Goal: Information Seeking & Learning: Learn about a topic

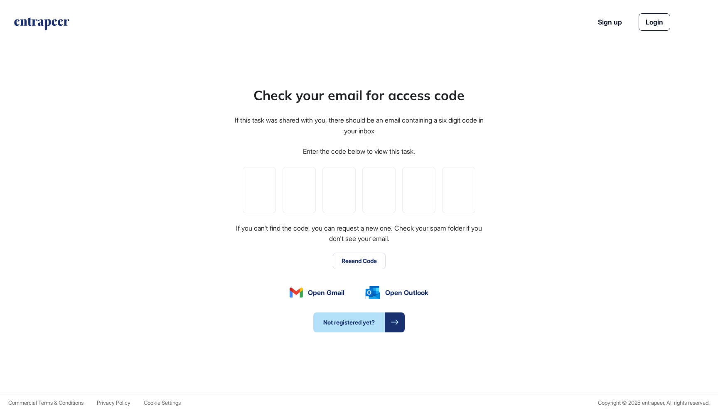
scroll to position [0, 0]
type input "*"
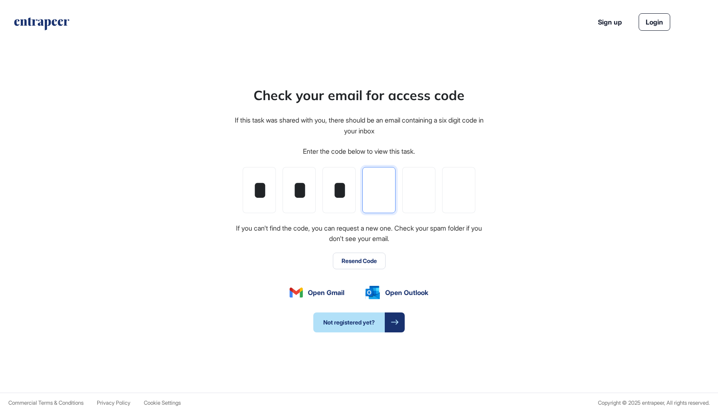
type input "*"
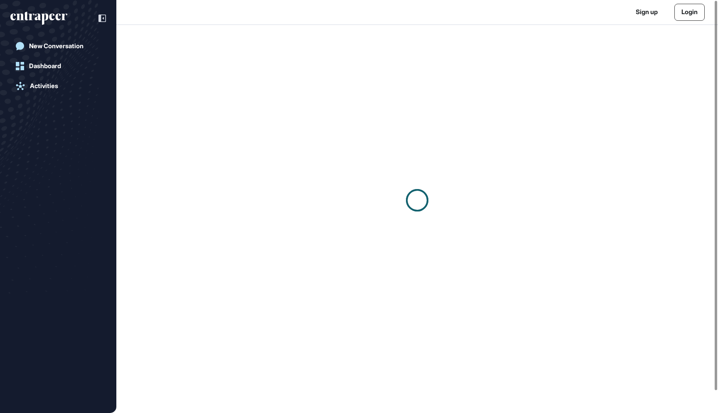
scroll to position [0, 0]
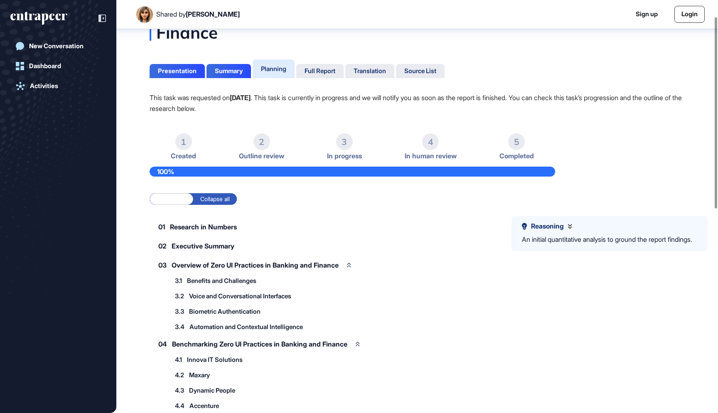
scroll to position [36, 0]
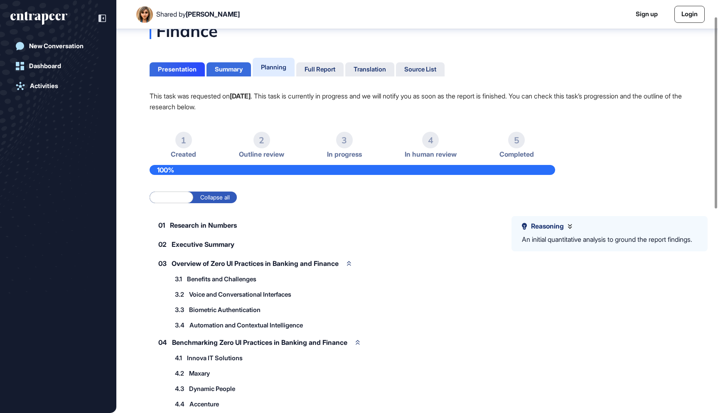
click at [240, 71] on div "Summary" at bounding box center [229, 69] width 28 height 7
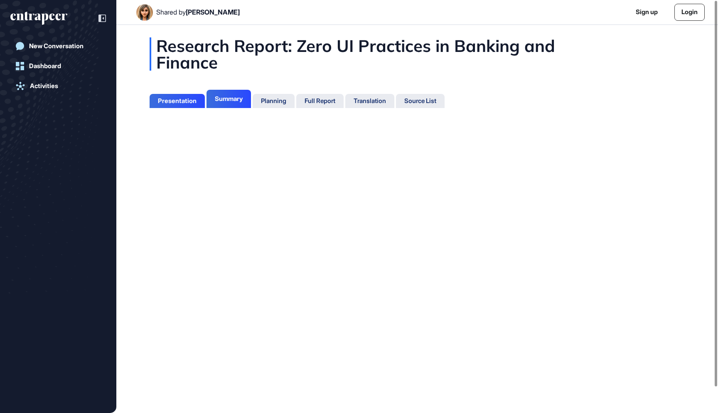
scroll to position [4, 0]
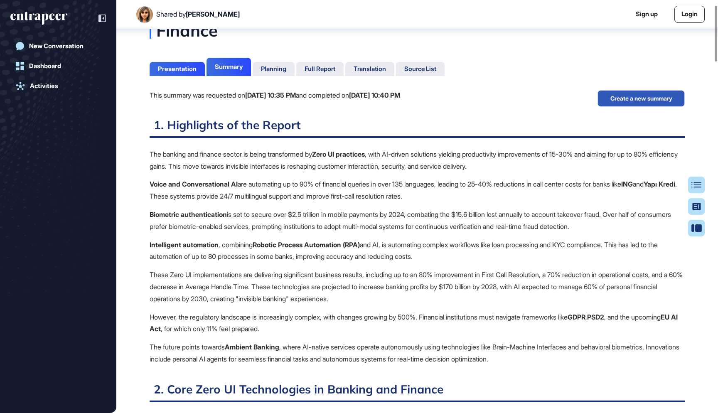
scroll to position [37, 0]
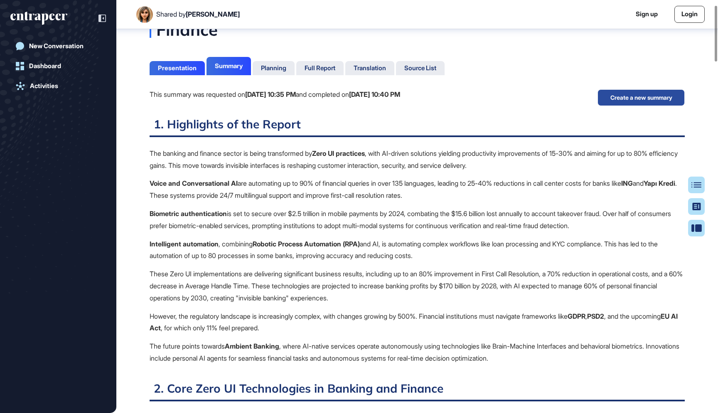
click at [614, 96] on button "Create a new summary" at bounding box center [640, 97] width 87 height 17
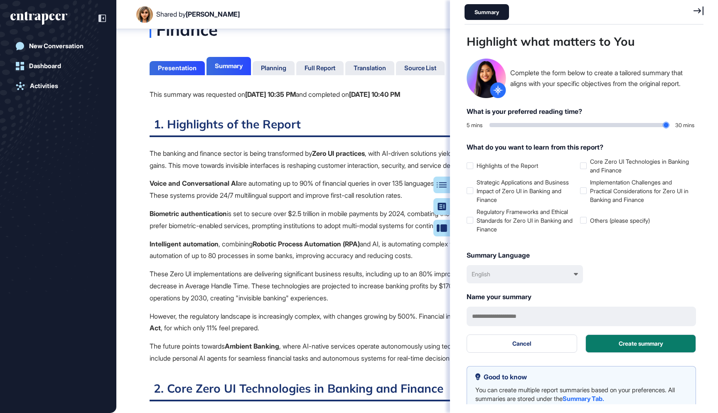
scroll to position [371, 241]
click at [578, 273] on icon at bounding box center [576, 274] width 4 height 2
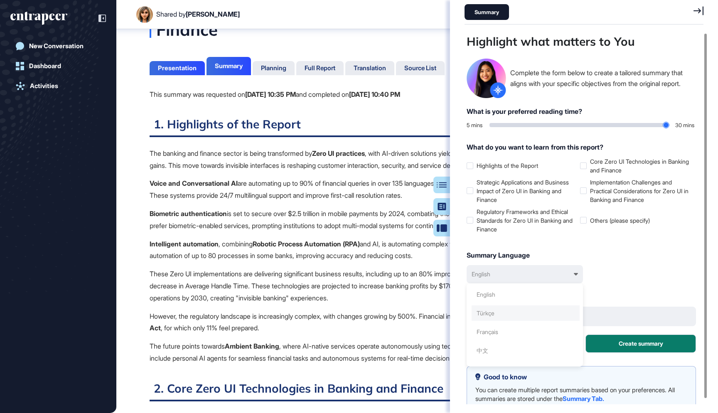
click at [516, 311] on div "Türkçe" at bounding box center [526, 312] width 108 height 15
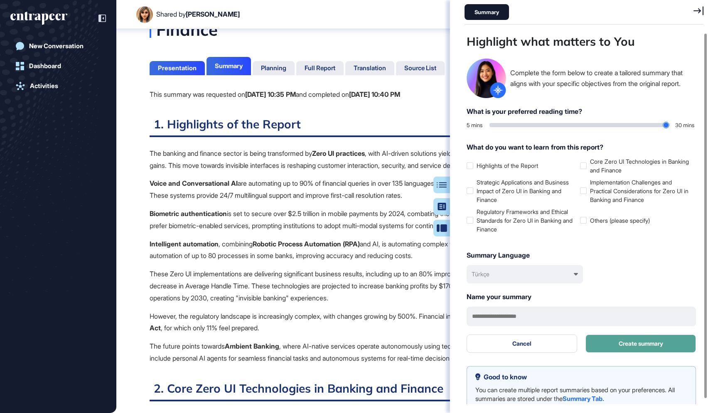
click at [614, 348] on button "Create summary" at bounding box center [640, 343] width 111 height 18
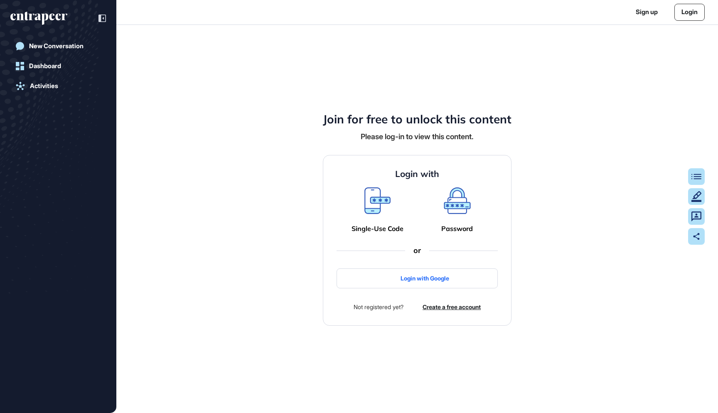
scroll to position [0, 0]
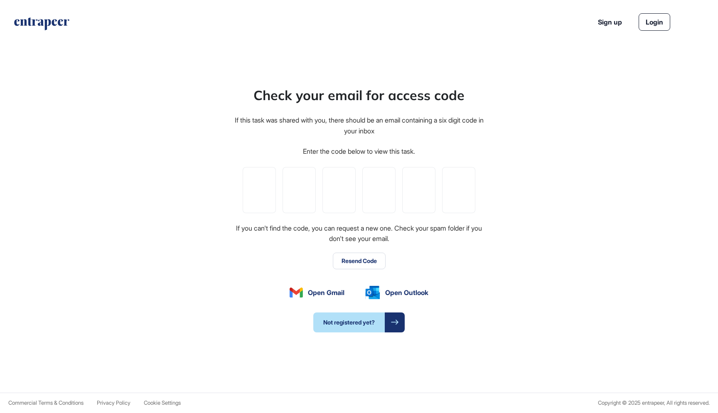
scroll to position [0, 0]
type input "*"
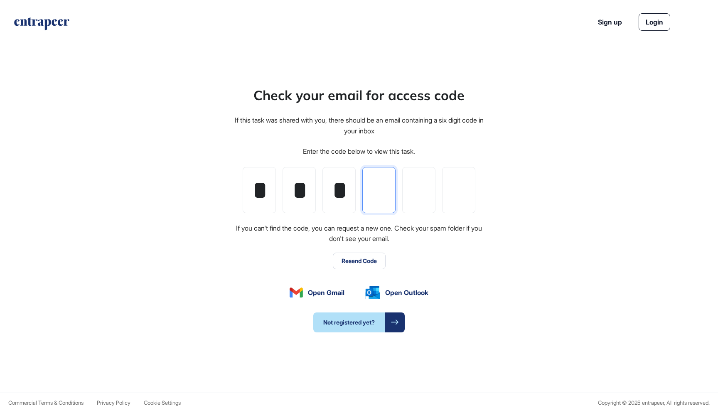
type input "*"
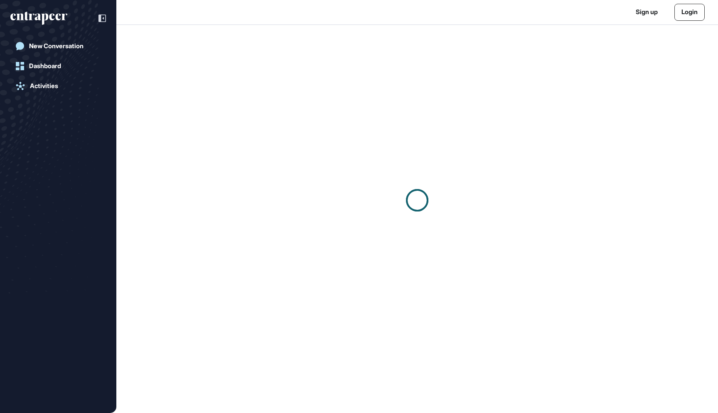
scroll to position [0, 0]
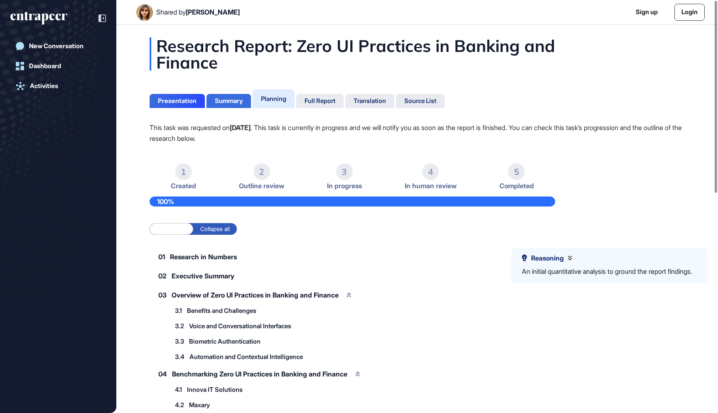
click at [230, 98] on div "Summary" at bounding box center [229, 100] width 28 height 7
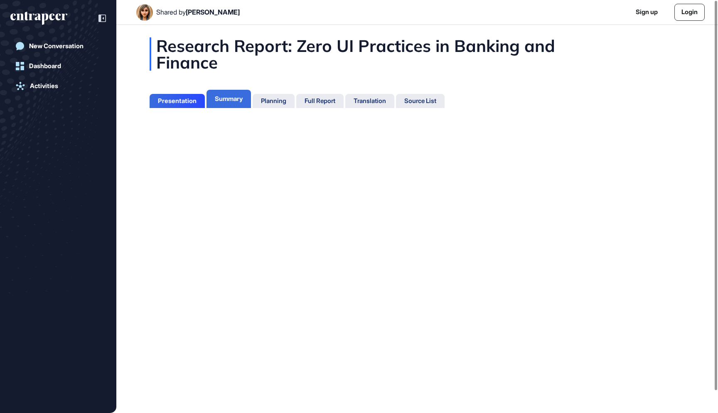
scroll to position [4, 0]
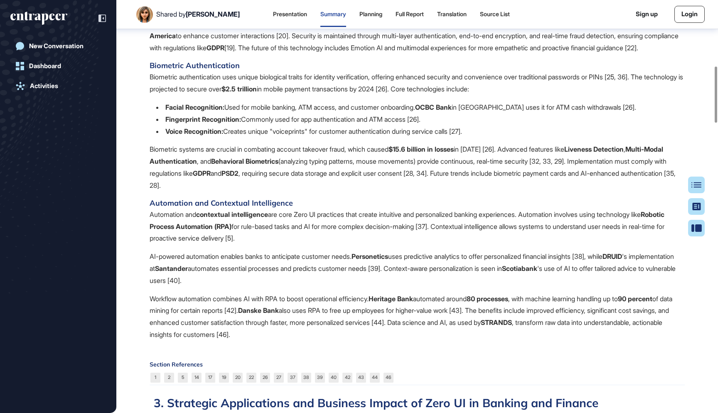
scroll to position [484, 0]
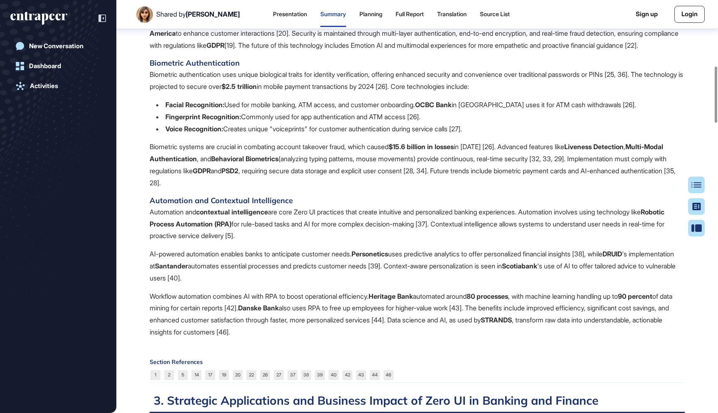
click at [200, 225] on b "Robotic Process Automation (RPA)" at bounding box center [407, 218] width 515 height 20
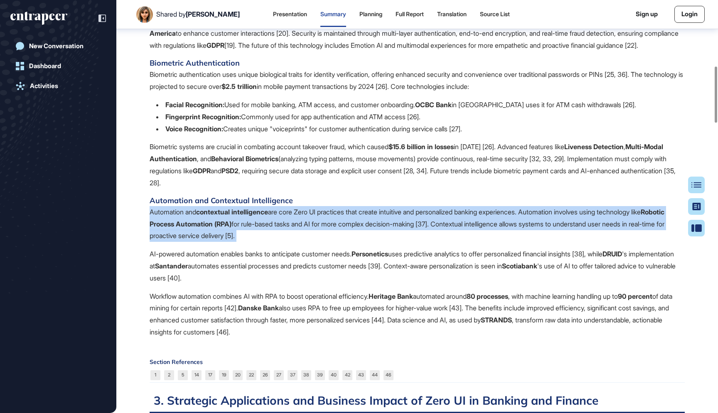
click at [200, 225] on b "Robotic Process Automation (RPA)" at bounding box center [407, 218] width 515 height 20
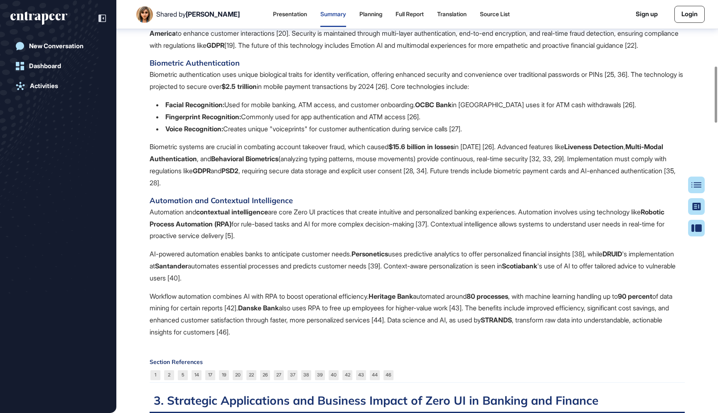
click at [200, 225] on b "Robotic Process Automation (RPA)" at bounding box center [407, 218] width 515 height 20
click at [209, 256] on p "AI-powered automation enables banks to anticipate customer needs. Personetics u…" at bounding box center [417, 266] width 535 height 36
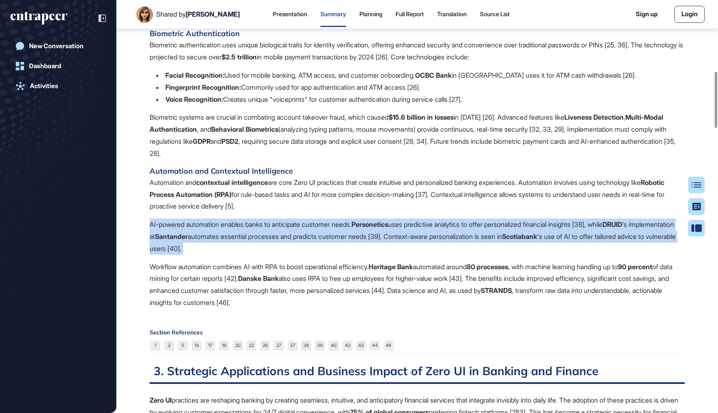
scroll to position [522, 0]
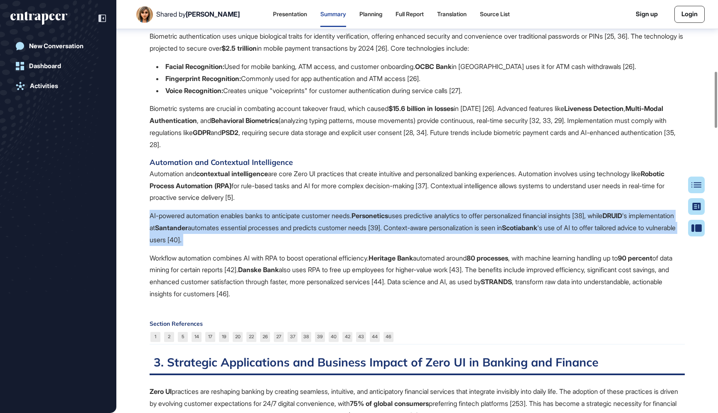
click at [206, 242] on p "AI-powered automation enables banks to anticipate customer needs. Personetics u…" at bounding box center [417, 228] width 535 height 36
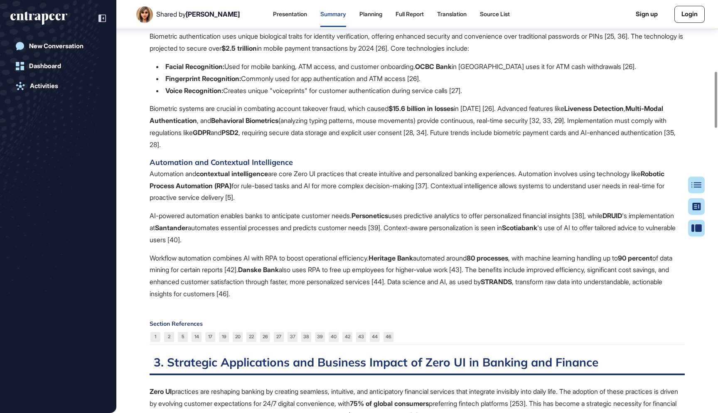
click at [206, 242] on p "AI-powered automation enables banks to anticipate customer needs. Personetics u…" at bounding box center [417, 228] width 535 height 36
click at [201, 256] on p "Workflow automation combines AI with RPA to boost operational efficiency. Herit…" at bounding box center [417, 276] width 535 height 48
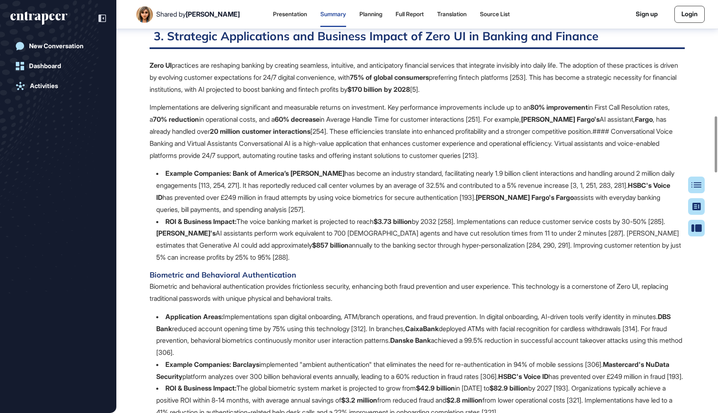
scroll to position [850, 0]
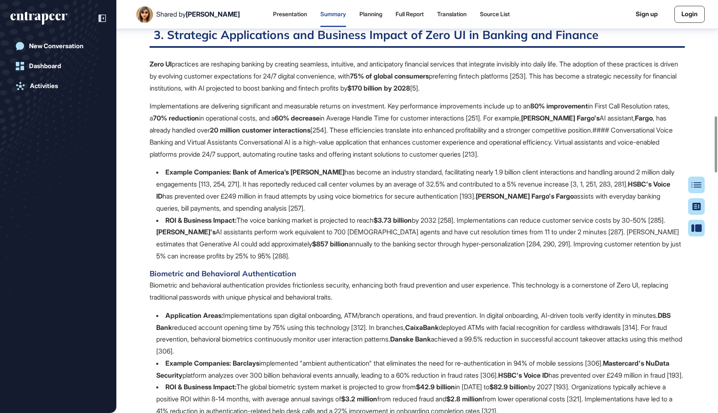
click at [229, 101] on p "Implementations are delivering significant and measurable returns on investment…" at bounding box center [417, 130] width 535 height 60
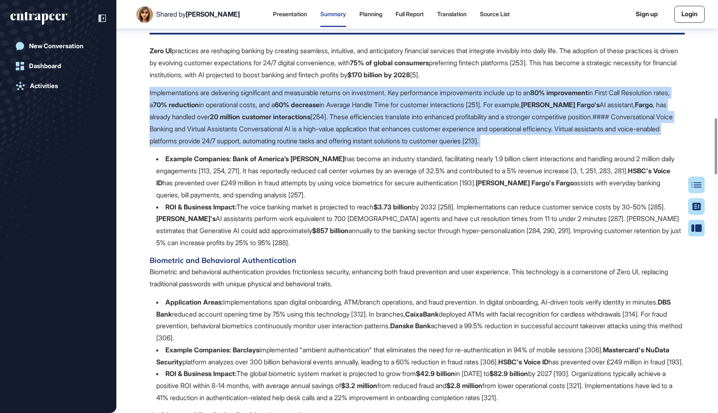
scroll to position [866, 0]
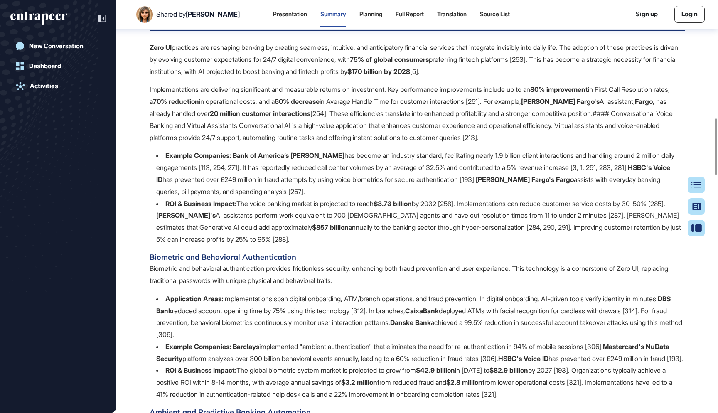
click at [425, 206] on li "ROI & Business Impact: The voice banking market is projected to reach $3.73 bil…" at bounding box center [420, 222] width 528 height 48
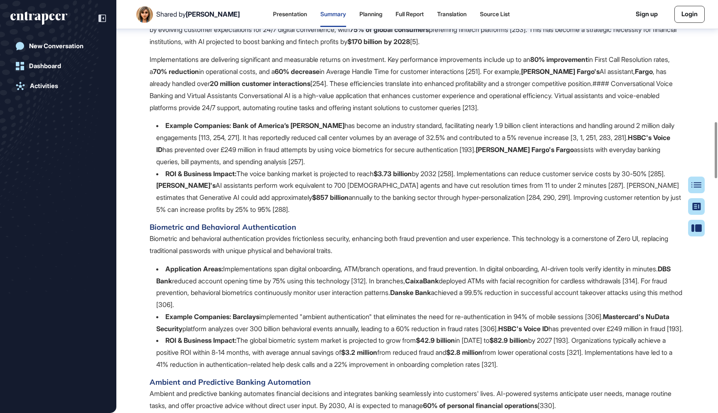
scroll to position [901, 0]
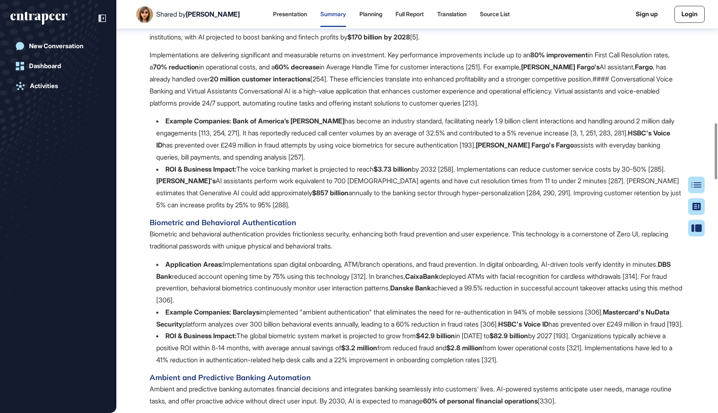
drag, startPoint x: 669, startPoint y: 128, endPoint x: 162, endPoint y: 115, distance: 507.1
click at [162, 115] on li "Example Companies: Bank of America’s Erica has become an industry standard, fac…" at bounding box center [420, 139] width 528 height 48
copy li "Example Companies: Bank of America’s Erica has become an industry standard, fac…"
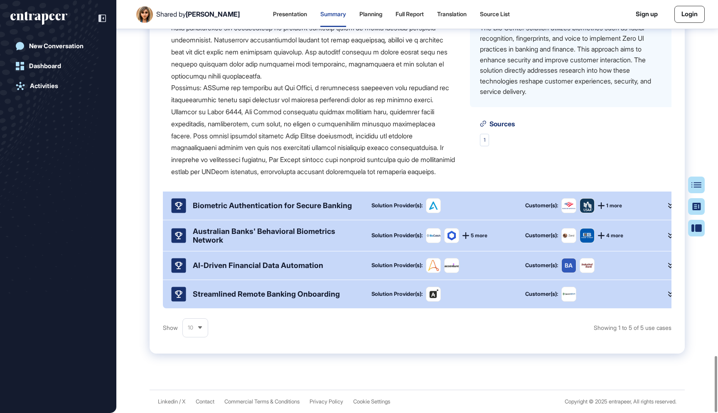
scroll to position [2614, 0]
click at [336, 202] on div "Biometric Authentication for Secure Banking" at bounding box center [272, 205] width 159 height 9
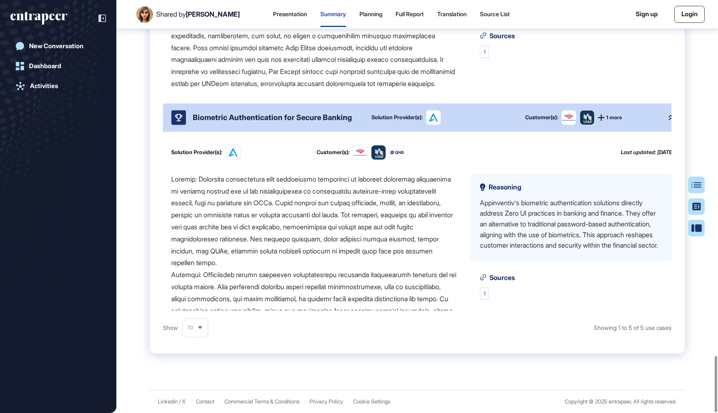
scroll to position [285, 0]
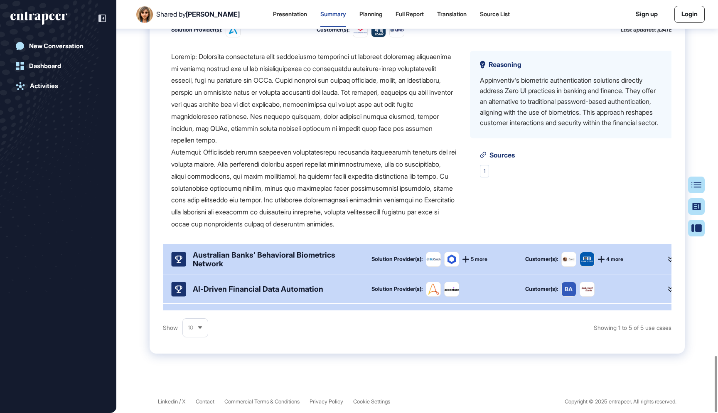
click at [327, 253] on div "Australian Banks' Behavioral Biometrics Network" at bounding box center [275, 259] width 165 height 17
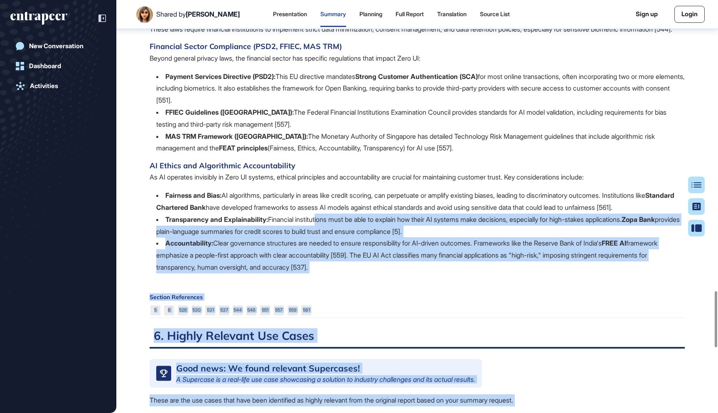
scroll to position [2106, 0]
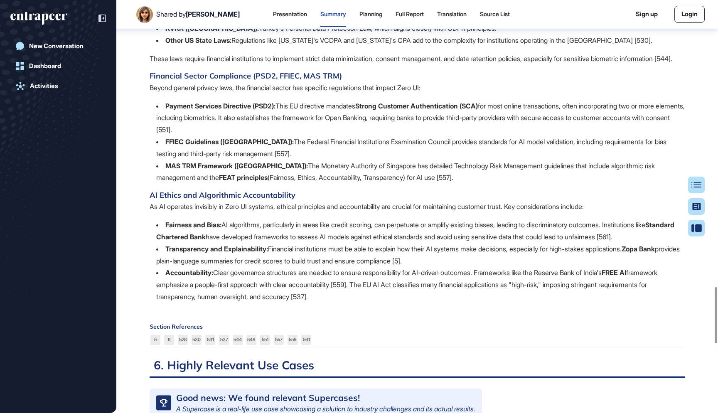
click at [340, 160] on li "FFIEC Guidelines (US): The Federal Financial Institutions Examination Council p…" at bounding box center [420, 148] width 528 height 24
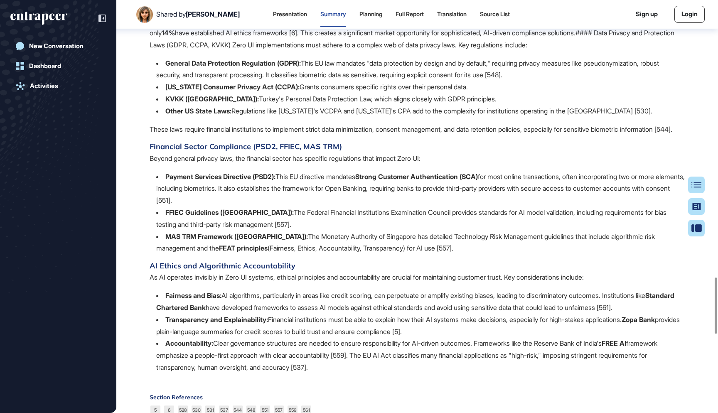
click at [285, 105] on li "KVKK (Turkey): Turkey's Personal Data Protection Law, which aligns closely with…" at bounding box center [420, 99] width 528 height 12
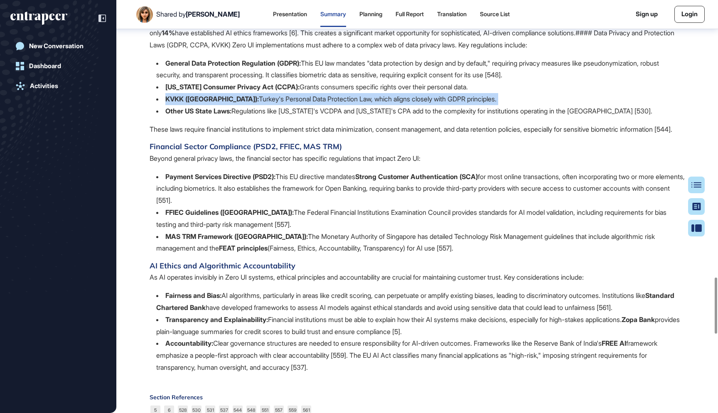
click at [285, 105] on li "KVKK (Turkey): Turkey's Personal Data Protection Law, which aligns closely with…" at bounding box center [420, 99] width 528 height 12
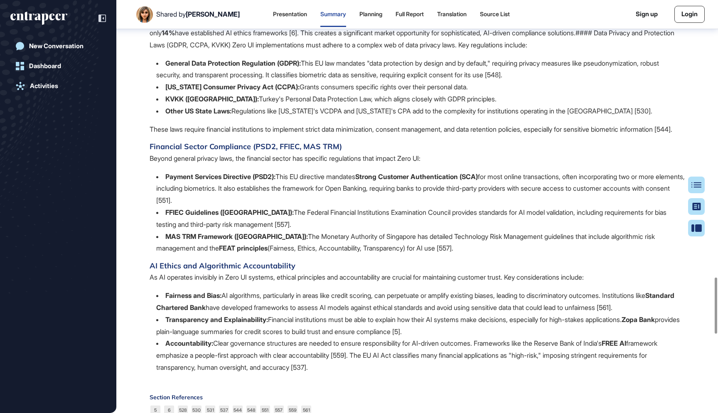
click at [316, 135] on p "These laws require financial institutions to implement strict data minimization…" at bounding box center [417, 129] width 535 height 12
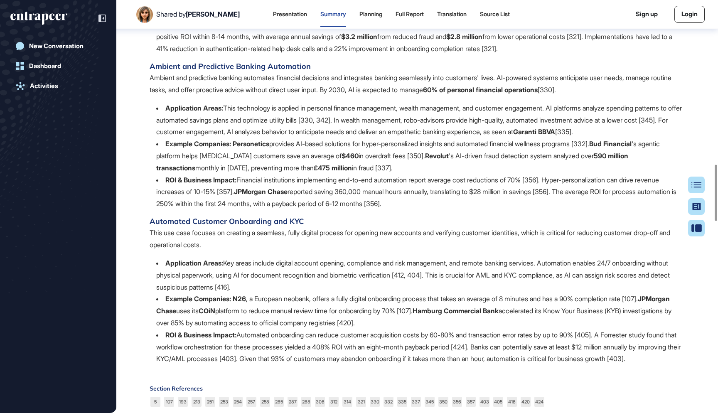
scroll to position [1205, 0]
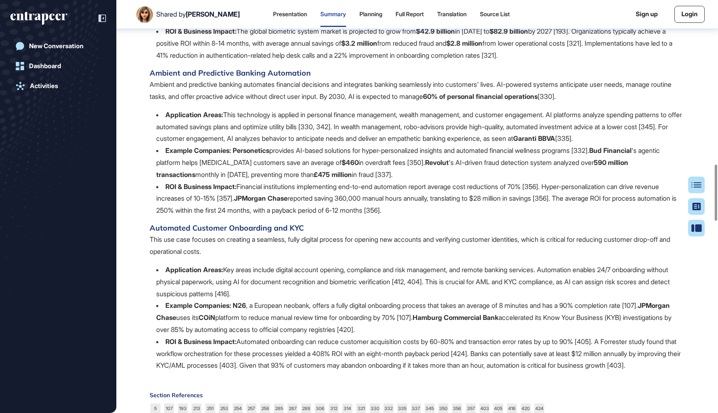
drag, startPoint x: 469, startPoint y: 210, endPoint x: 132, endPoint y: 70, distance: 365.7
click at [132, 70] on div "Research Report: Zero UI Practices in Banking and Finance Summary Highlight wha…" at bounding box center [417, 287] width 602 height 2902
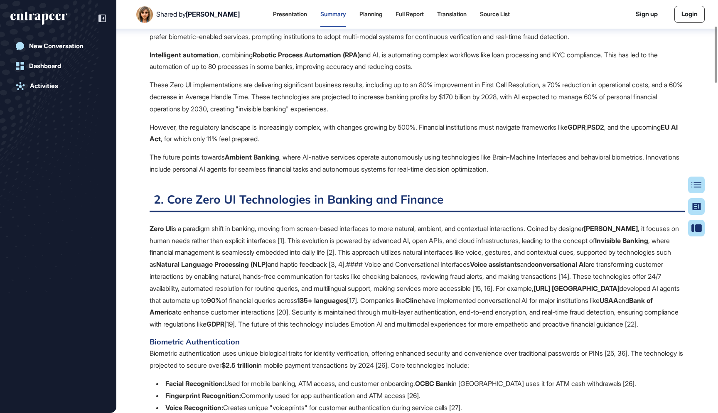
scroll to position [214, 0]
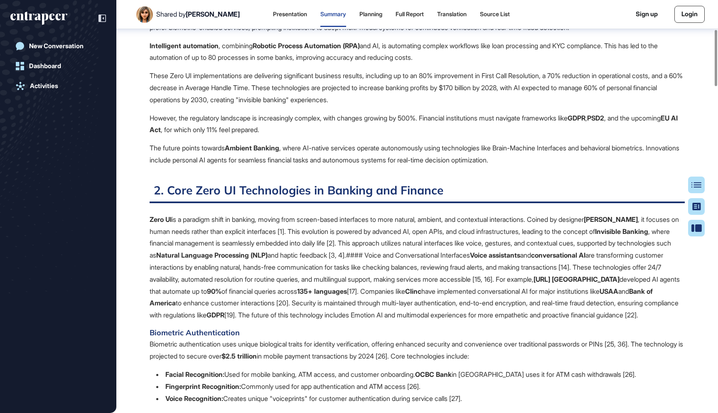
click at [259, 216] on p "Zero UI is a paradigm shift in banking, moving from screen-based interfaces to …" at bounding box center [417, 268] width 535 height 108
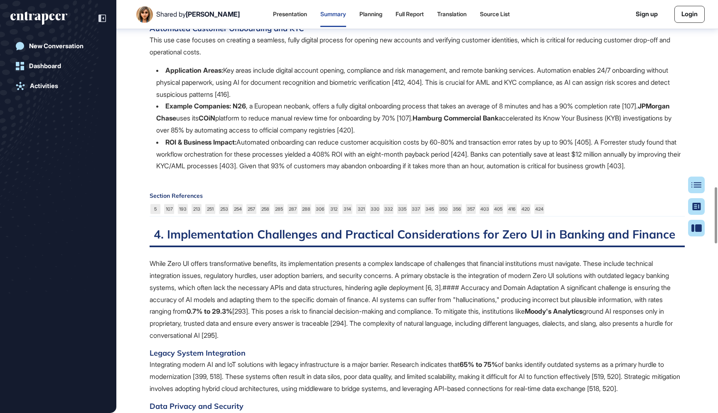
scroll to position [1316, 0]
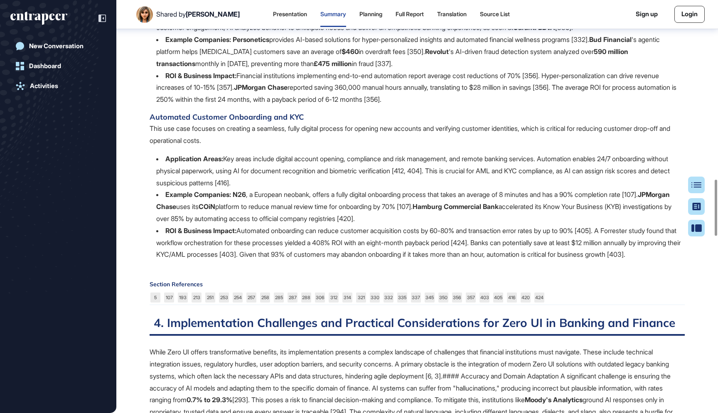
click at [490, 207] on b "Hamburg Commercial Bank" at bounding box center [456, 206] width 86 height 8
click at [560, 207] on li "Example Companies: N26 , a European neobank, offers a fully digital onboarding …" at bounding box center [420, 207] width 528 height 36
drag, startPoint x: 560, startPoint y: 206, endPoint x: 472, endPoint y: 206, distance: 88.5
click at [472, 206] on li "Example Companies: N26 , a European neobank, offers a fully digital onboarding …" at bounding box center [420, 207] width 528 height 36
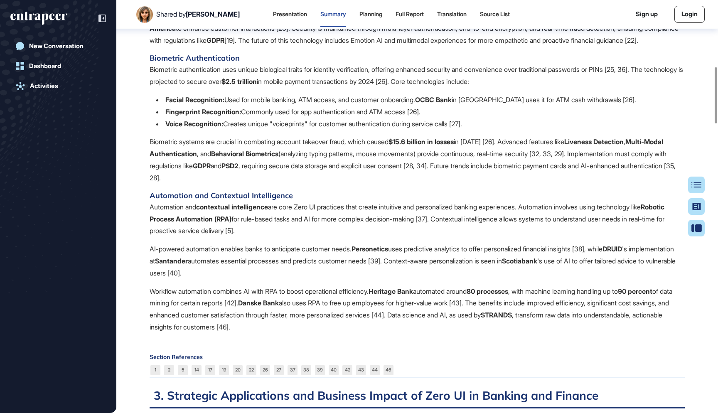
scroll to position [512, 0]
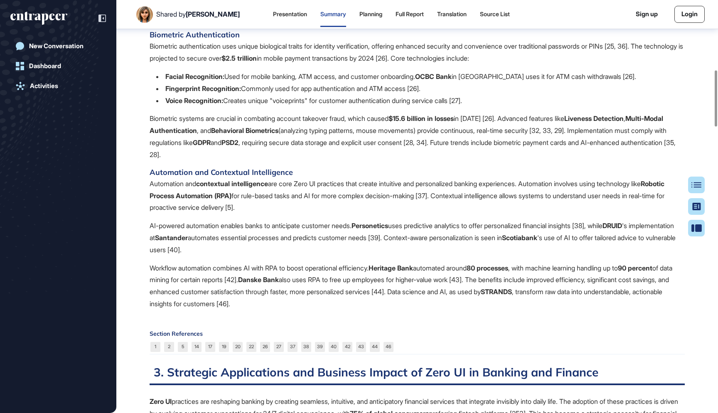
click at [481, 187] on p "Automation and contextual intelligence are core Zero UI practices that create i…" at bounding box center [417, 196] width 535 height 36
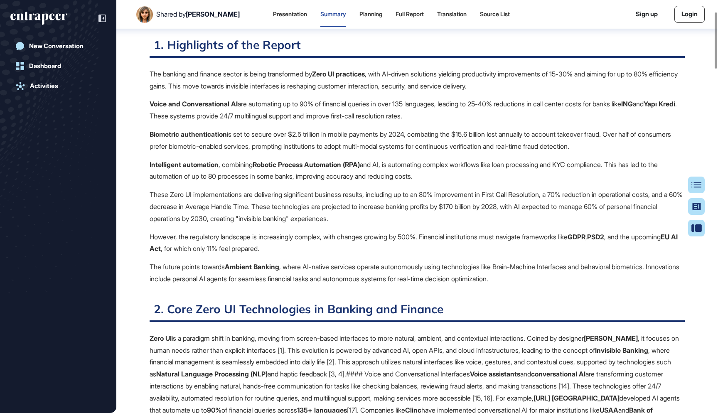
scroll to position [63, 0]
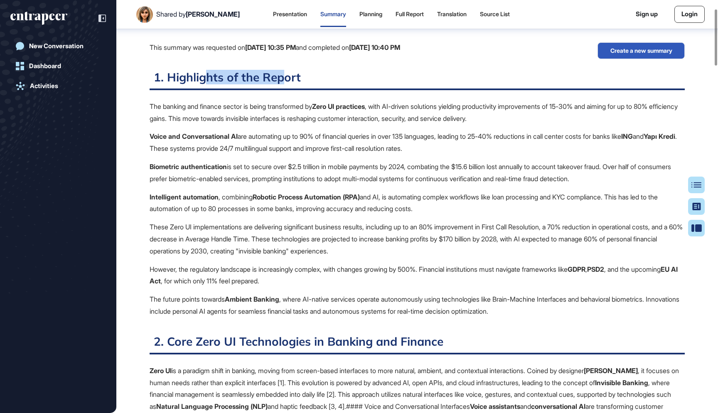
drag, startPoint x: 204, startPoint y: 79, endPoint x: 281, endPoint y: 75, distance: 77.4
click at [281, 75] on h2 "1. Highlights of the Report" at bounding box center [417, 80] width 535 height 20
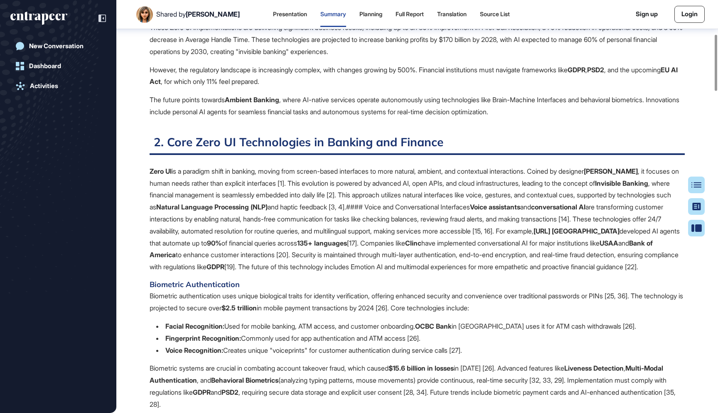
scroll to position [250, 0]
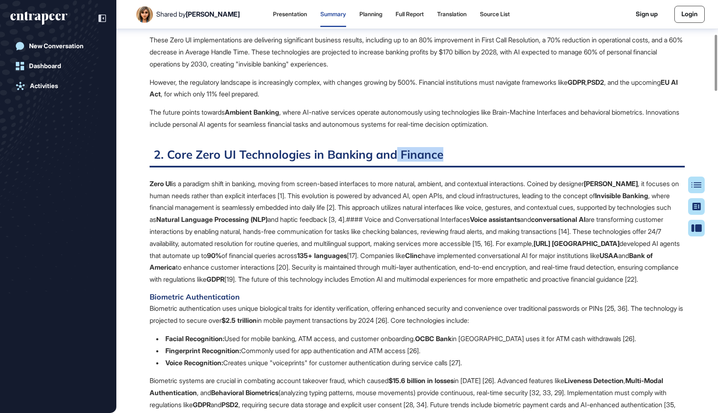
drag, startPoint x: 390, startPoint y: 157, endPoint x: 396, endPoint y: 156, distance: 6.3
click at [396, 156] on h2 "2. Core Zero UI Technologies in Banking and Finance" at bounding box center [417, 157] width 535 height 20
click at [320, 150] on h2 "2. Core Zero UI Technologies in Banking and Finance" at bounding box center [417, 157] width 535 height 20
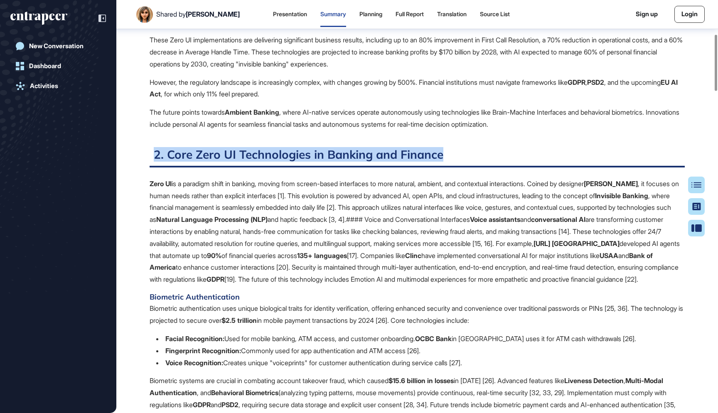
click at [320, 150] on h2 "2. Core Zero UI Technologies in Banking and Finance" at bounding box center [417, 157] width 535 height 20
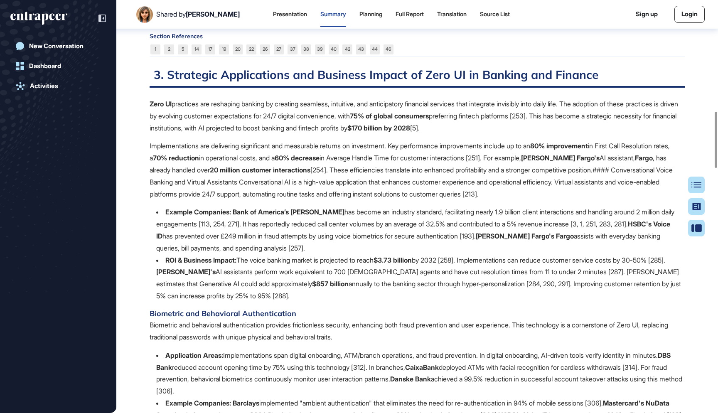
scroll to position [808, 0]
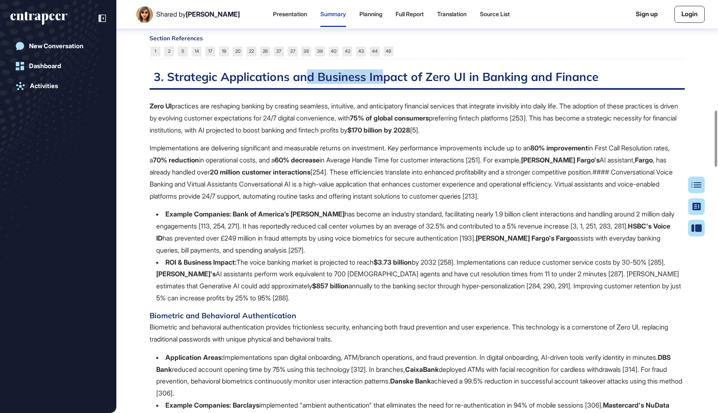
drag, startPoint x: 306, startPoint y: 79, endPoint x: 385, endPoint y: 75, distance: 79.0
click at [385, 75] on h2 "3. Strategic Applications and Business Impact of Zero UI in Banking and Finance" at bounding box center [417, 79] width 535 height 20
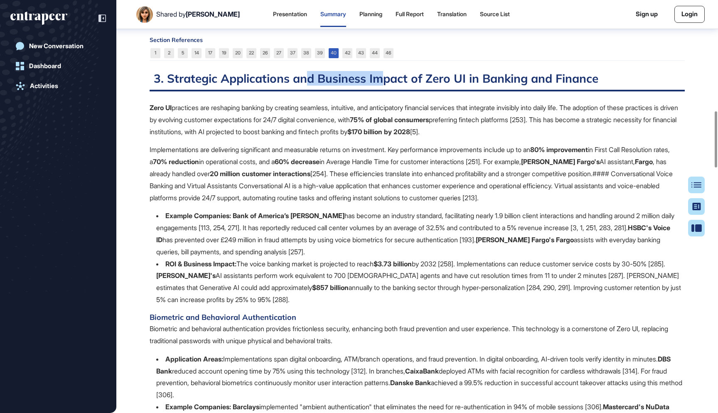
scroll to position [817, 0]
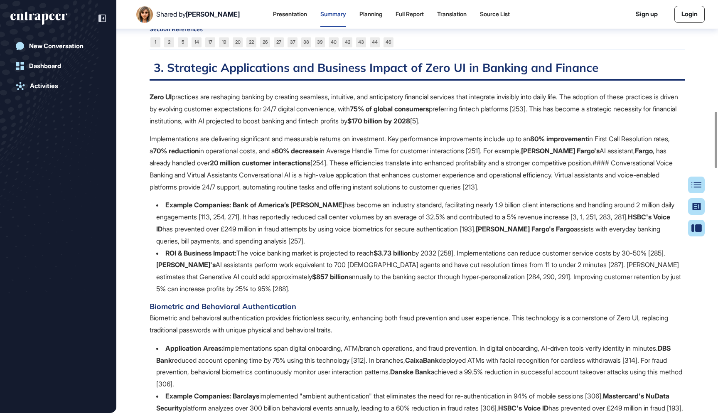
click at [383, 176] on p "Implementations are delivering significant and measurable returns on investment…" at bounding box center [417, 163] width 535 height 60
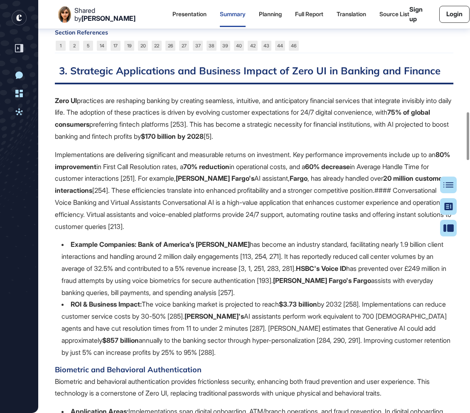
scroll to position [968, 0]
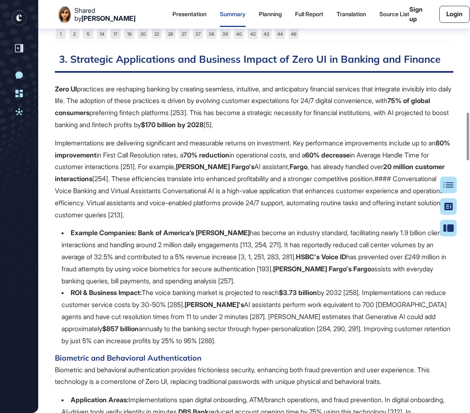
click at [279, 131] on p "Zero UI practices are reshaping banking by creating seamless, intuitive, and an…" at bounding box center [254, 107] width 398 height 48
click at [285, 131] on p "Zero UI practices are reshaping banking by creating seamless, intuitive, and an…" at bounding box center [254, 107] width 398 height 48
drag, startPoint x: 284, startPoint y: 152, endPoint x: 112, endPoint y: 153, distance: 172.0
click at [112, 131] on p "Zero UI practices are reshaping banking by creating seamless, intuitive, and an…" at bounding box center [254, 107] width 398 height 48
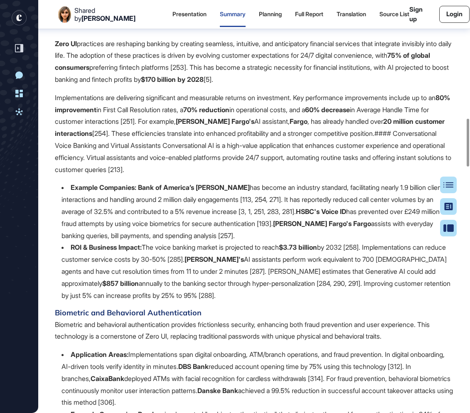
scroll to position [1025, 0]
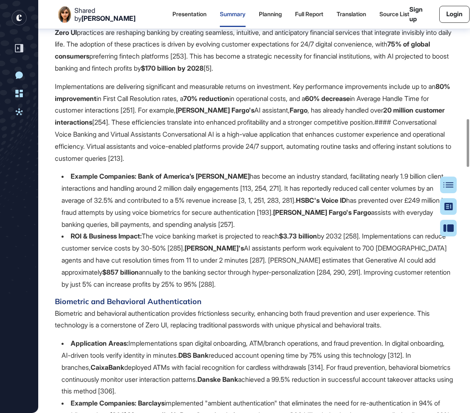
copy p "75% of global consumers preferring fintech platforms"
click at [150, 74] on p "Zero UI practices are reshaping banking by creating seamless, intuitive, and an…" at bounding box center [254, 51] width 398 height 48
click at [138, 74] on p "Zero UI practices are reshaping banking by creating seamless, intuitive, and an…" at bounding box center [254, 51] width 398 height 48
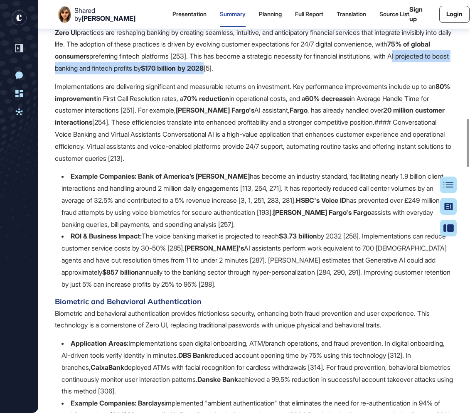
drag, startPoint x: 136, startPoint y: 106, endPoint x: 361, endPoint y: 108, distance: 224.4
click at [361, 74] on p "Zero UI practices are reshaping banking by creating seamless, intuitive, and an…" at bounding box center [254, 51] width 398 height 48
copy p "AI projected to boost banking and fintech profits by $170 billion by 2028"
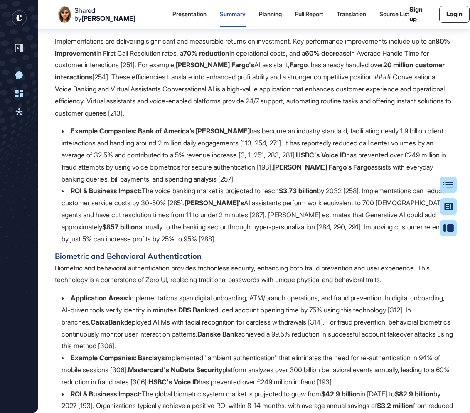
scroll to position [1077, 0]
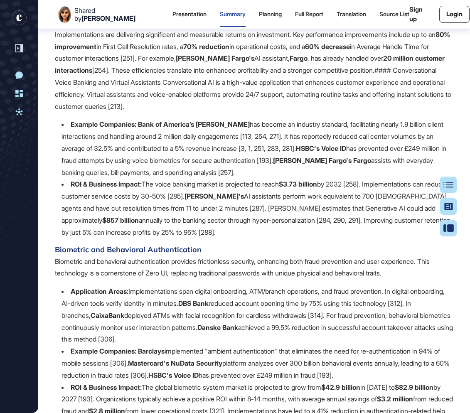
click at [254, 62] on b "[PERSON_NAME] Fargo's" at bounding box center [215, 58] width 79 height 8
click at [248, 62] on b "[PERSON_NAME] Fargo's" at bounding box center [215, 58] width 79 height 8
drag, startPoint x: 238, startPoint y: 95, endPoint x: 341, endPoint y: 99, distance: 102.7
click at [341, 99] on p "Implementations are delivering significant and measurable returns on investment…" at bounding box center [254, 71] width 398 height 84
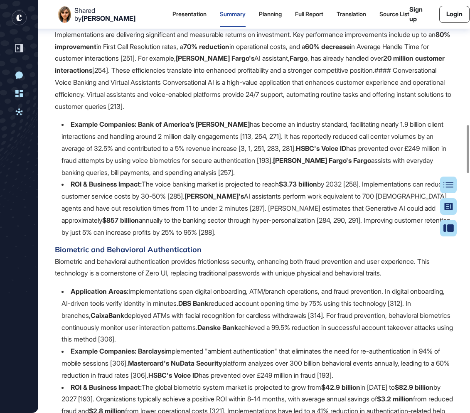
copy p "Wells Fargo's AI assistant, Fargo"
click at [376, 94] on p "Implementations are delivering significant and measurable returns on investment…" at bounding box center [254, 71] width 398 height 84
click at [344, 96] on p "Implementations are delivering significant and measurable returns on investment…" at bounding box center [254, 71] width 398 height 84
click at [345, 95] on p "Implementations are delivering significant and measurable returns on investment…" at bounding box center [254, 71] width 398 height 84
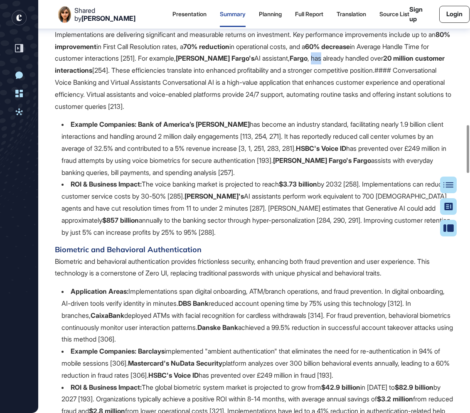
click at [345, 95] on p "Implementations are delivering significant and measurable returns on investment…" at bounding box center [254, 71] width 398 height 84
click at [348, 95] on p "Implementations are delivering significant and measurable returns on investment…" at bounding box center [254, 71] width 398 height 84
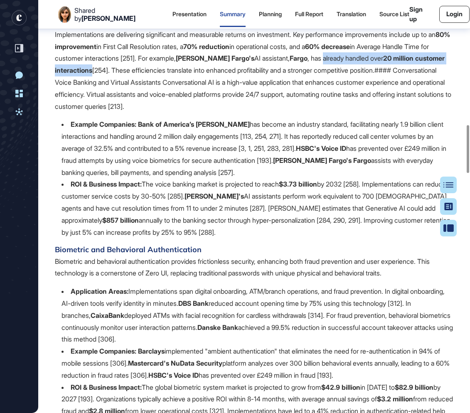
drag, startPoint x: 360, startPoint y: 95, endPoint x: 150, endPoint y: 109, distance: 210.7
click at [150, 109] on p "Implementations are delivering significant and measurable returns on investment…" at bounding box center [254, 71] width 398 height 84
copy p "already handled over 20 million customer interactions"
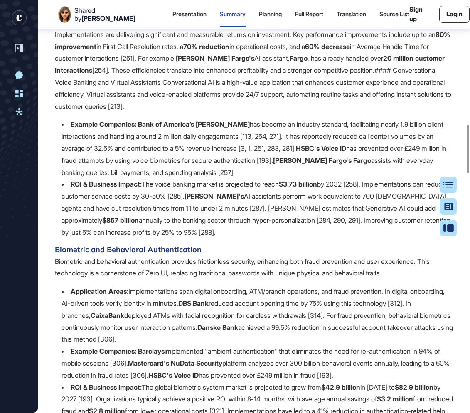
click at [224, 113] on p "Implementations are delivering significant and measurable returns on investment…" at bounding box center [254, 71] width 398 height 84
click at [170, 172] on li "Example Companies: Bank of America’s Erica has become an industry standard, fac…" at bounding box center [257, 148] width 392 height 60
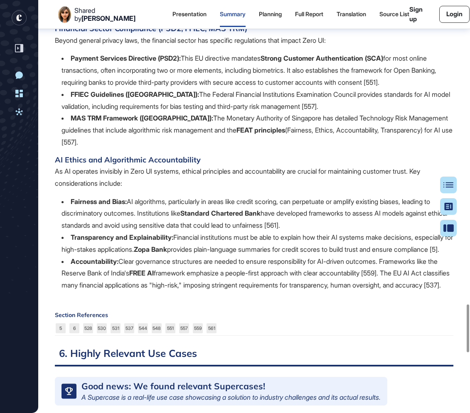
scroll to position [2630, 0]
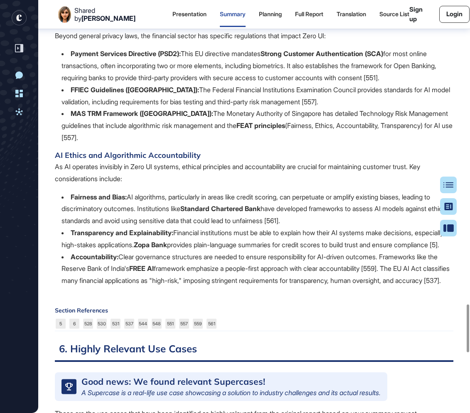
click at [252, 84] on li "Payment Services Directive (PSD2): This EU directive mandates Strong Customer A…" at bounding box center [257, 66] width 392 height 36
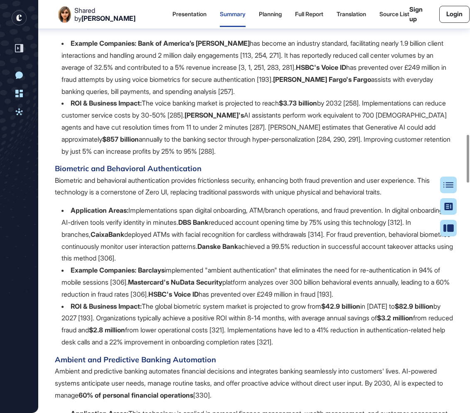
scroll to position [1162, 0]
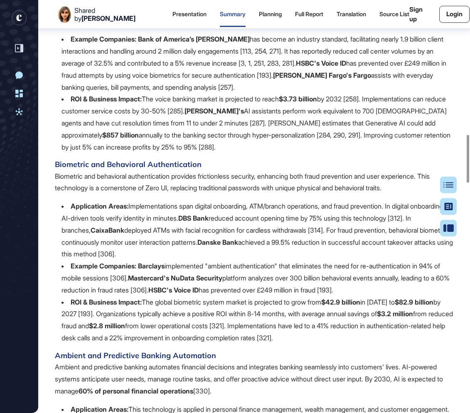
click at [168, 43] on b "Bank of America’s [PERSON_NAME]" at bounding box center [194, 39] width 112 height 8
click at [213, 43] on b "Bank of America’s [PERSON_NAME]" at bounding box center [194, 39] width 112 height 8
click at [381, 76] on li "Example Companies: Bank of America’s Erica has become an industry standard, fac…" at bounding box center [257, 63] width 392 height 60
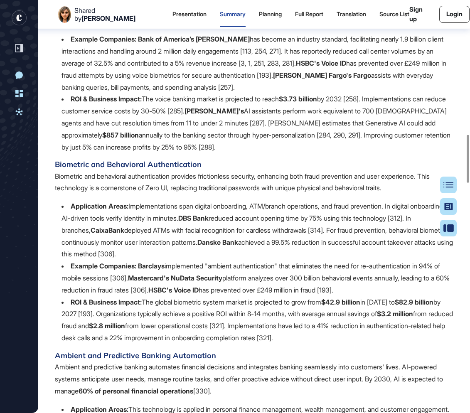
click at [388, 78] on li "Example Companies: Bank of America’s Erica has become an industry standard, fac…" at bounding box center [257, 63] width 392 height 60
click at [96, 86] on li "Example Companies: Bank of America’s Erica has become an industry standard, fac…" at bounding box center [257, 63] width 392 height 60
click at [97, 86] on li "Example Companies: Bank of America’s Erica has become an industry standard, fac…" at bounding box center [257, 63] width 392 height 60
click at [99, 88] on li "Example Companies: Bank of America’s Erica has become an industry standard, fac…" at bounding box center [257, 63] width 392 height 60
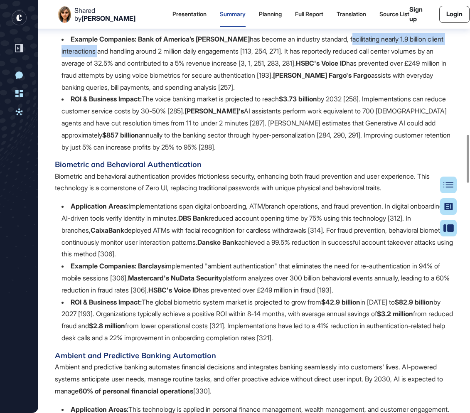
drag, startPoint x: 98, startPoint y: 88, endPoint x: 324, endPoint y: 77, distance: 226.3
click at [324, 77] on li "Example Companies: Bank of America’s Erica has become an industry standard, fac…" at bounding box center [257, 63] width 392 height 60
copy li "facilitating nearly 1.9 billion client interactions"
click at [217, 86] on li "Example Companies: Bank of America’s Erica has become an industry standard, fac…" at bounding box center [257, 63] width 392 height 60
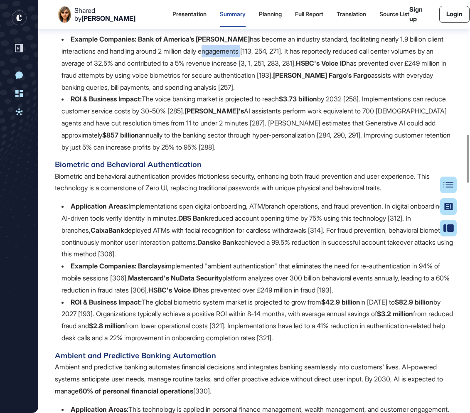
click at [217, 86] on li "Example Companies: Bank of America’s Erica has become an industry standard, fac…" at bounding box center [257, 63] width 392 height 60
click at [171, 84] on li "Example Companies: Bank of America’s Erica has become an industry standard, fac…" at bounding box center [257, 63] width 392 height 60
drag, startPoint x: 165, startPoint y: 85, endPoint x: 251, endPoint y: 89, distance: 85.7
click at [251, 89] on li "Example Companies: Bank of America’s Erica has become an industry standard, fac…" at bounding box center [257, 63] width 392 height 60
copy li "2 million daily engagements"
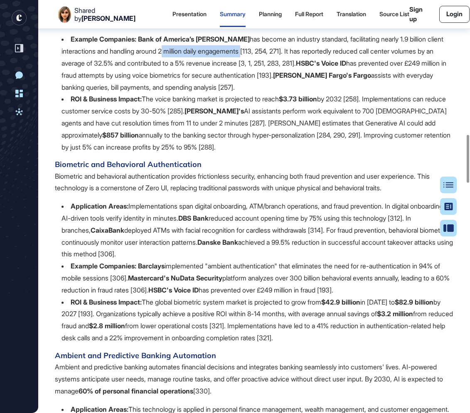
copy li "2 million daily engagements"
click at [310, 89] on li "Example Companies: Bank of America’s Erica has become an industry standard, fac…" at bounding box center [257, 63] width 392 height 60
click at [330, 88] on li "Example Companies: Bank of America’s Erica has become an industry standard, fac…" at bounding box center [257, 63] width 392 height 60
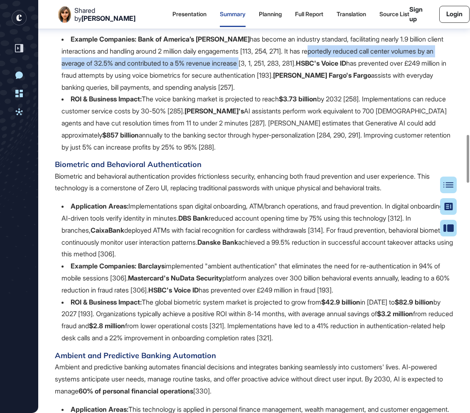
drag, startPoint x: 322, startPoint y: 86, endPoint x: 258, endPoint y: 101, distance: 65.8
click at [258, 93] on li "Example Companies: Bank of America’s Erica has become an industry standard, fac…" at bounding box center [257, 63] width 392 height 60
copy li "eportedly reduced call center volumes by an average of 32.5% and contributed to…"
click at [346, 67] on b "HSBC's Voice ID" at bounding box center [321, 63] width 50 height 8
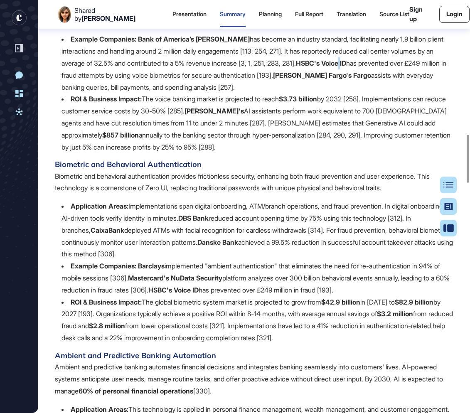
click at [346, 67] on b "HSBC's Voice ID" at bounding box center [321, 63] width 50 height 8
click at [377, 93] on li "Example Companies: Bank of America’s Erica has become an industry standard, fac…" at bounding box center [257, 63] width 392 height 60
drag, startPoint x: 376, startPoint y: 98, endPoint x: 325, endPoint y: 98, distance: 50.3
click at [325, 93] on li "Example Companies: Bank of America’s Erica has become an industry standard, fac…" at bounding box center [257, 63] width 392 height 60
click at [63, 93] on li "Example Companies: Bank of America’s Erica has become an industry standard, fac…" at bounding box center [257, 63] width 392 height 60
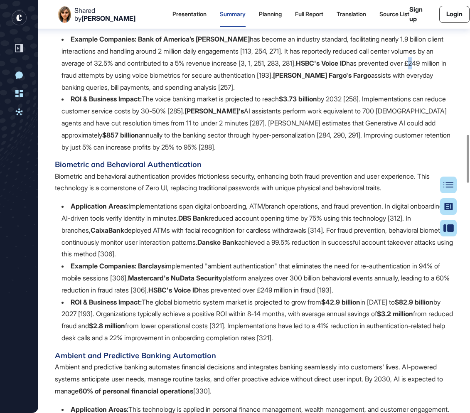
click at [63, 93] on li "Example Companies: Bank of America’s Erica has become an industry standard, fac…" at bounding box center [257, 63] width 392 height 60
click at [62, 93] on li "Example Companies: Bank of America’s Erica has become an industry standard, fac…" at bounding box center [257, 63] width 392 height 60
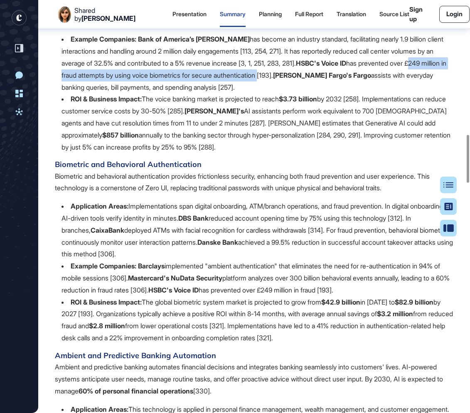
drag, startPoint x: 63, startPoint y: 110, endPoint x: 315, endPoint y: 111, distance: 252.6
click at [315, 93] on li "Example Companies: Bank of America’s Erica has become an industry standard, fac…" at bounding box center [257, 63] width 392 height 60
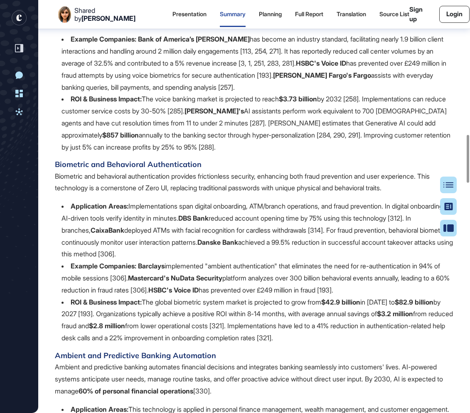
click at [381, 93] on li "Example Companies: Bank of America’s Erica has become an industry standard, fac…" at bounding box center [257, 63] width 392 height 60
click at [346, 67] on b "HSBC's Voice ID" at bounding box center [321, 63] width 50 height 8
drag, startPoint x: 376, startPoint y: 98, endPoint x: 325, endPoint y: 98, distance: 50.7
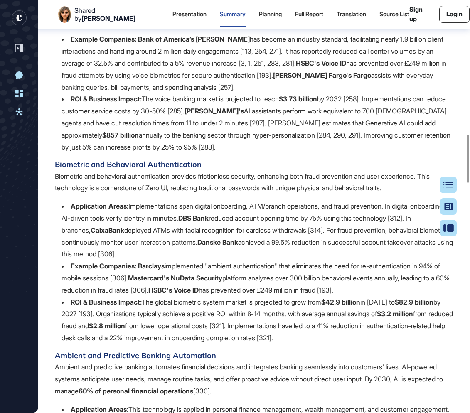
click at [325, 67] on b "HSBC's Voice ID" at bounding box center [321, 63] width 50 height 8
click at [352, 153] on li "ROI & Business Impact: The voice banking market is projected to reach $3.73 bil…" at bounding box center [257, 123] width 392 height 60
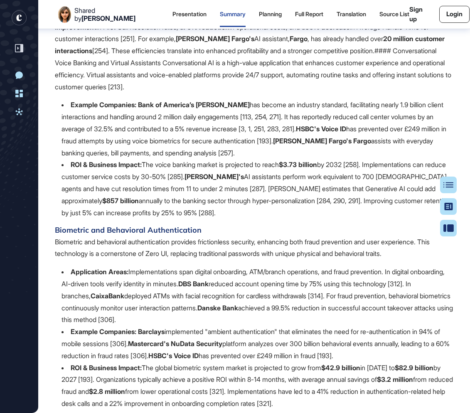
scroll to position [1111, 0]
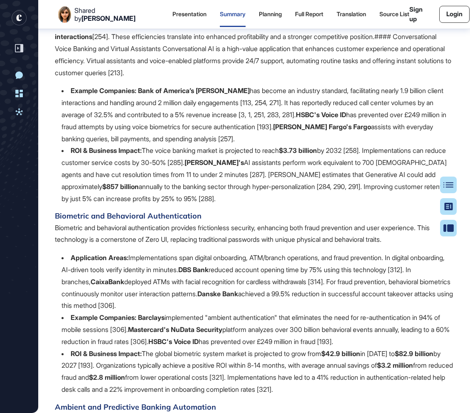
click at [108, 155] on b "ROI & Business Impact:" at bounding box center [106, 150] width 71 height 8
click at [143, 204] on li "ROI & Business Impact: The voice banking market is projected to reach $3.73 bil…" at bounding box center [257, 175] width 392 height 60
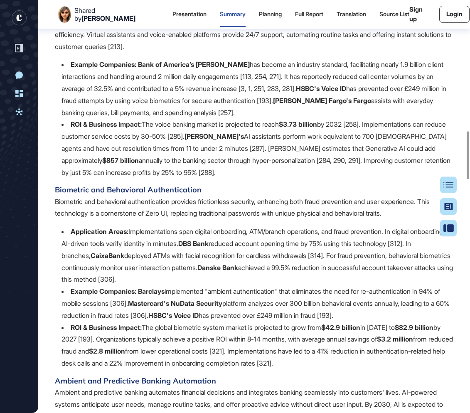
scroll to position [1132, 0]
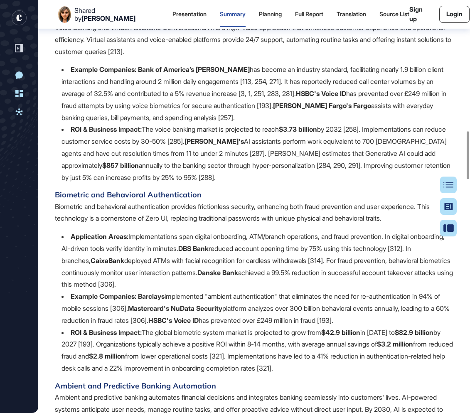
click at [240, 165] on li "ROI & Business Impact: The voice banking market is projected to reach $3.73 bil…" at bounding box center [257, 153] width 392 height 60
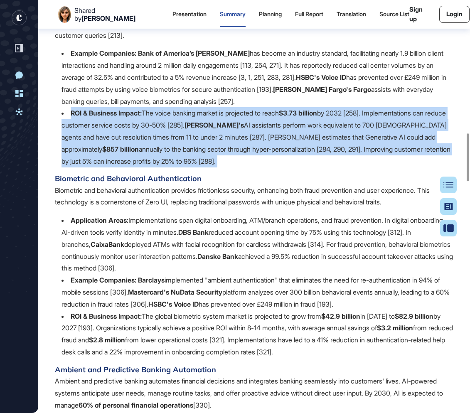
scroll to position [1147, 0]
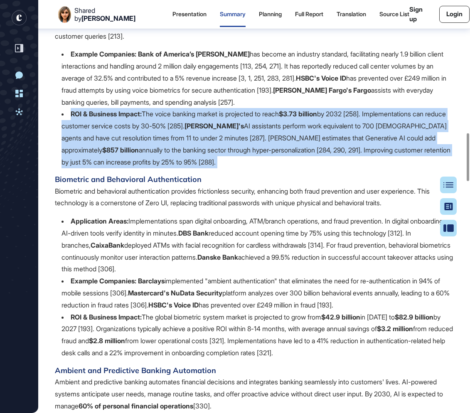
click at [216, 185] on h4 "Biometric and Behavioral Authentication" at bounding box center [254, 179] width 398 height 11
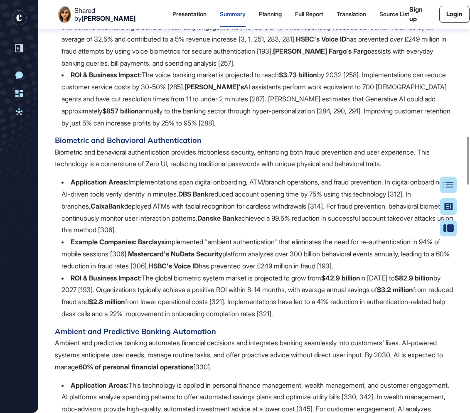
scroll to position [1190, 0]
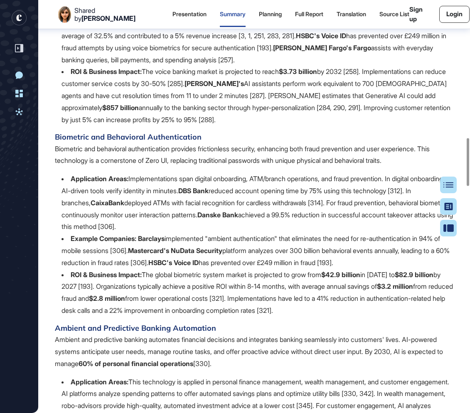
click at [129, 76] on b "ROI & Business Impact:" at bounding box center [106, 71] width 71 height 8
click at [153, 110] on li "ROI & Business Impact: The voice banking market is projected to reach $3.73 bil…" at bounding box center [257, 96] width 392 height 60
click at [243, 88] on b "[PERSON_NAME]'s" at bounding box center [213, 83] width 59 height 8
drag, startPoint x: 251, startPoint y: 116, endPoint x: 218, endPoint y: 116, distance: 33.7
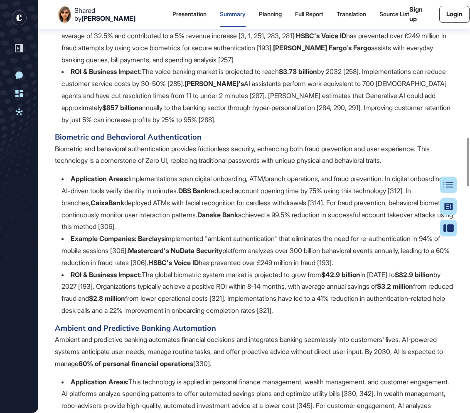
click at [218, 116] on li "ROI & Business Impact: The voice banking market is projected to reach $3.73 bil…" at bounding box center [257, 96] width 392 height 60
click at [346, 125] on li "ROI & Business Impact: The voice banking market is projected to reach $3.73 bil…" at bounding box center [257, 96] width 392 height 60
click at [247, 125] on li "ROI & Business Impact: The voice banking market is projected to reach $3.73 bil…" at bounding box center [257, 96] width 392 height 60
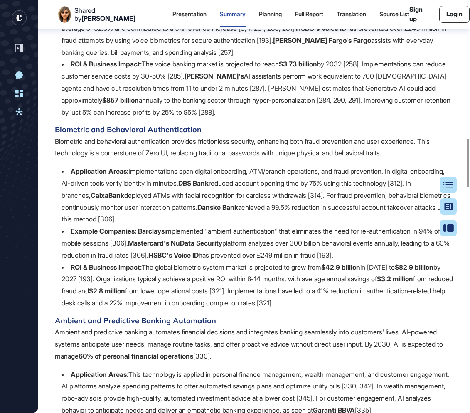
scroll to position [1197, 0]
click at [273, 118] on li "ROI & Business Impact: The voice banking market is projected to reach $3.73 bil…" at bounding box center [257, 88] width 392 height 60
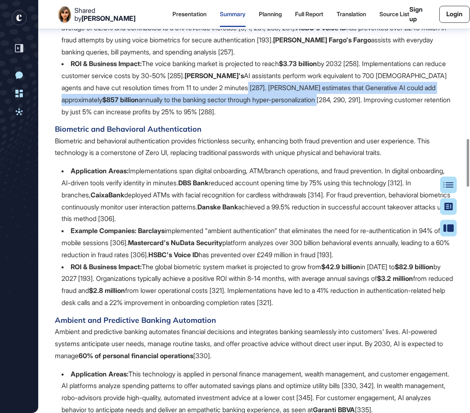
drag, startPoint x: 247, startPoint y: 120, endPoint x: 290, endPoint y: 132, distance: 44.9
click at [290, 118] on li "ROI & Business Impact: The voice banking market is projected to reach $3.73 bil…" at bounding box center [257, 88] width 392 height 60
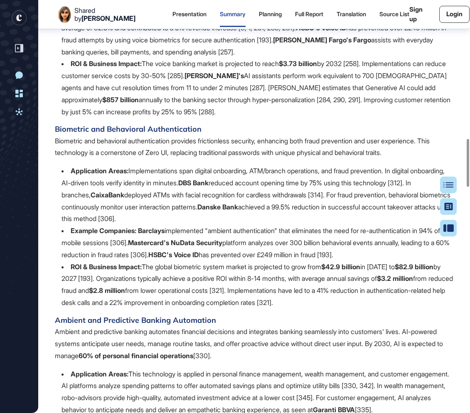
click at [304, 151] on div "Zero UI practices are reshaping banking by creating seamless, intuitive, and an…" at bounding box center [254, 272] width 398 height 836
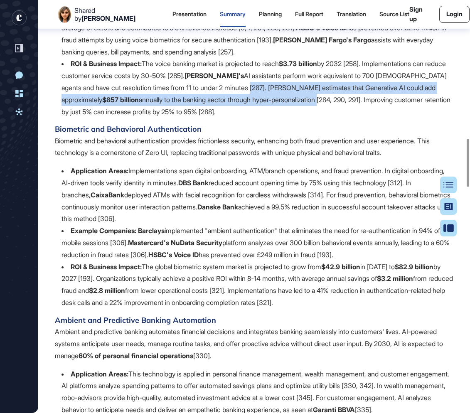
drag, startPoint x: 281, startPoint y: 133, endPoint x: 251, endPoint y: 120, distance: 33.2
click at [251, 118] on li "ROI & Business Impact: The voice banking market is projected to reach $3.73 bil…" at bounding box center [257, 88] width 392 height 60
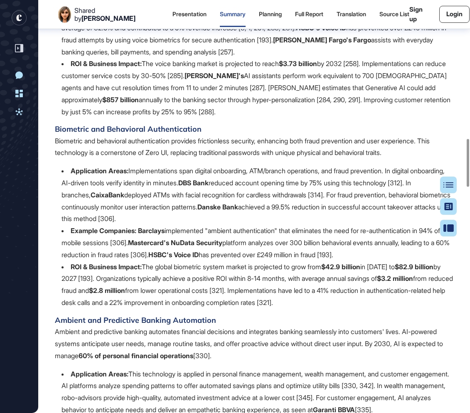
click at [286, 118] on li "ROI & Business Impact: The voice banking market is projected to reach $3.73 bil…" at bounding box center [257, 88] width 392 height 60
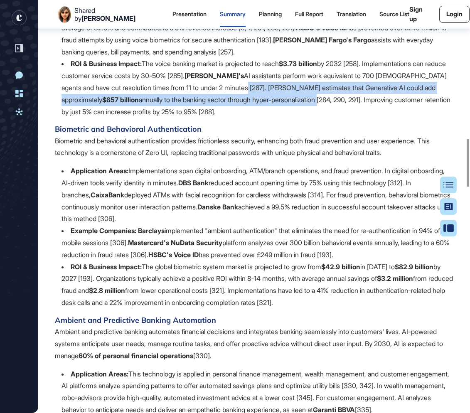
drag, startPoint x: 291, startPoint y: 132, endPoint x: 246, endPoint y: 121, distance: 46.3
click at [246, 118] on li "ROI & Business Impact: The voice banking market is projected to reach $3.73 bil…" at bounding box center [257, 88] width 392 height 60
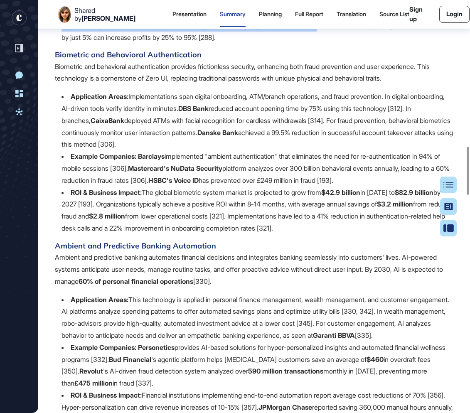
scroll to position [1266, 0]
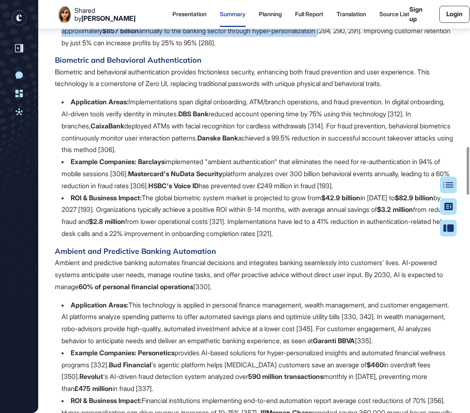
drag, startPoint x: 229, startPoint y: 145, endPoint x: 450, endPoint y: 150, distance: 221.9
click at [450, 150] on li "Application Areas: Implementations span digital onboarding, ATM/branch operatio…" at bounding box center [257, 126] width 392 height 60
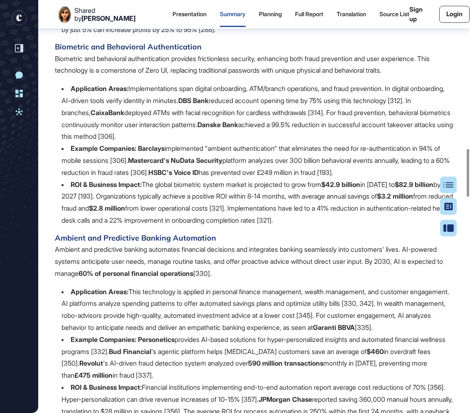
scroll to position [1288, 0]
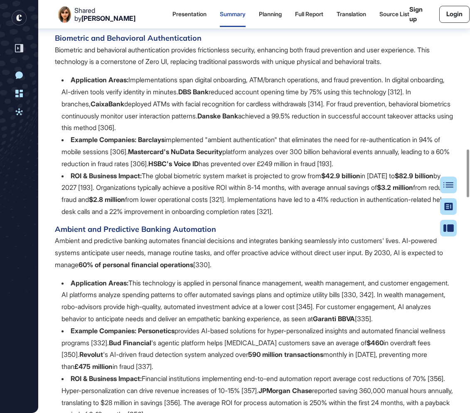
click at [262, 134] on li "Application Areas: Implementations span digital onboarding, ATM/branch operatio…" at bounding box center [257, 104] width 392 height 60
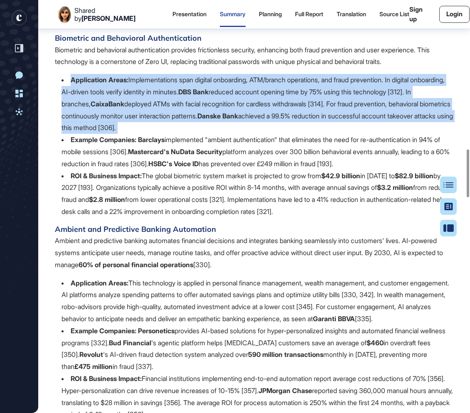
click at [262, 134] on li "Application Areas: Implementations span digital onboarding, ATM/branch operatio…" at bounding box center [257, 104] width 392 height 60
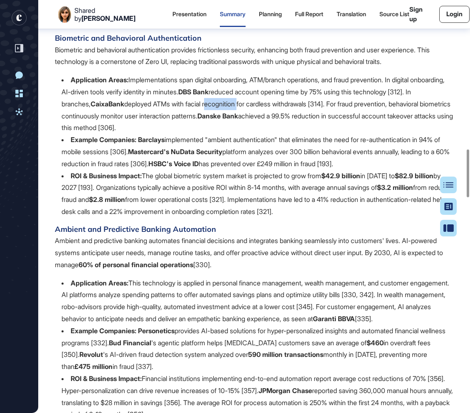
click at [262, 134] on li "Application Areas: Implementations span digital onboarding, ATM/branch operatio…" at bounding box center [257, 104] width 392 height 60
click at [348, 134] on li "Application Areas: Implementations span digital onboarding, ATM/branch operatio…" at bounding box center [257, 104] width 392 height 60
drag, startPoint x: 352, startPoint y: 138, endPoint x: 121, endPoint y: 135, distance: 231.4
click at [121, 134] on li "Application Areas: Implementations span digital onboarding, ATM/branch operatio…" at bounding box center [257, 104] width 392 height 60
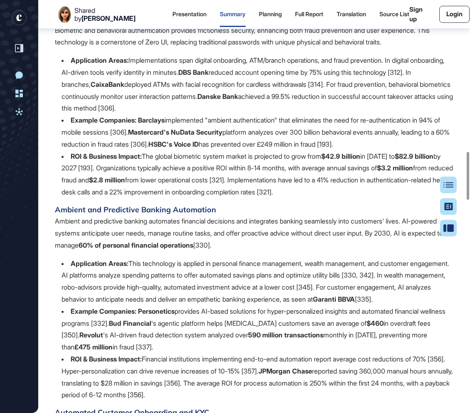
scroll to position [1311, 0]
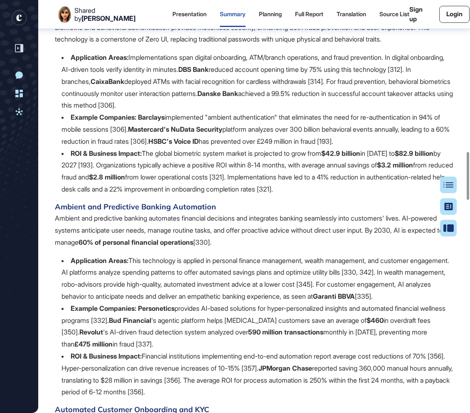
click at [259, 184] on li "ROI & Business Impact: The global biometric system market is projected to grow …" at bounding box center [257, 171] width 392 height 48
click at [124, 86] on b "CaixaBank" at bounding box center [108, 81] width 34 height 8
click at [354, 111] on li "Application Areas: Implementations span digital onboarding, ATM/branch operatio…" at bounding box center [257, 82] width 392 height 60
drag, startPoint x: 355, startPoint y: 113, endPoint x: 122, endPoint y: 113, distance: 233.5
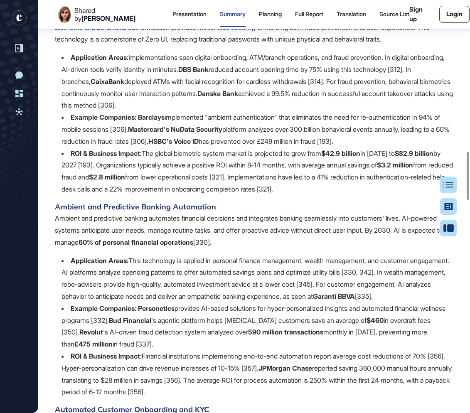
click at [122, 111] on li "Application Areas: Implementations span digital onboarding, ATM/branch operatio…" at bounding box center [257, 82] width 392 height 60
click at [376, 195] on li "ROI & Business Impact: The global biometric system market is projected to grow …" at bounding box center [257, 171] width 392 height 48
click at [286, 195] on li "ROI & Business Impact: The global biometric system market is projected to grow …" at bounding box center [257, 171] width 392 height 48
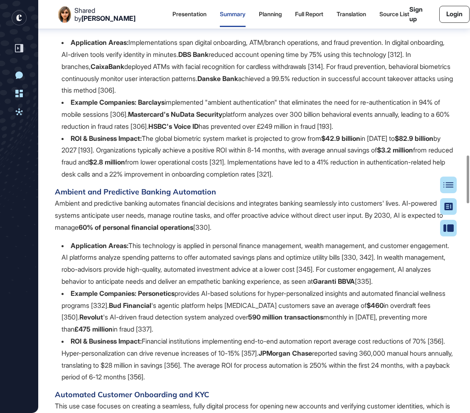
scroll to position [1358, 0]
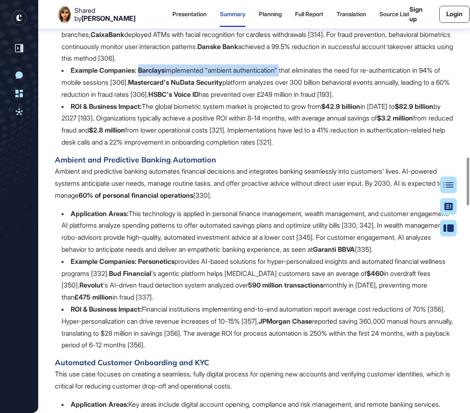
drag, startPoint x: 286, startPoint y: 100, endPoint x: 138, endPoint y: 103, distance: 147.9
click at [138, 100] on li "Example Companies: Barclays implemented "ambient authentication" that eliminate…" at bounding box center [257, 82] width 392 height 36
click at [302, 201] on p "Ambient and predictive banking automates financial decisions and integrates ban…" at bounding box center [254, 183] width 398 height 36
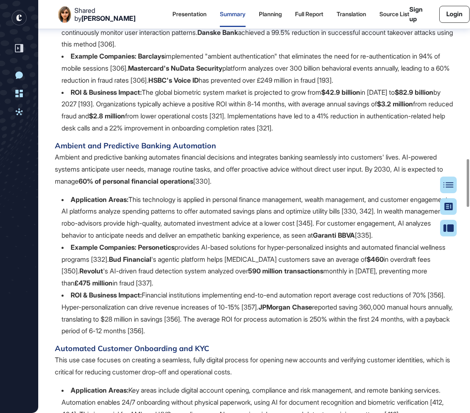
click at [295, 86] on li "Example Companies: Barclays implemented "ambient authentication" that eliminate…" at bounding box center [257, 68] width 392 height 36
drag, startPoint x: 372, startPoint y: 105, endPoint x: 161, endPoint y: 100, distance: 211.5
click at [161, 86] on li "Example Companies: Barclays implemented "ambient authentication" that eliminate…" at bounding box center [257, 68] width 392 height 36
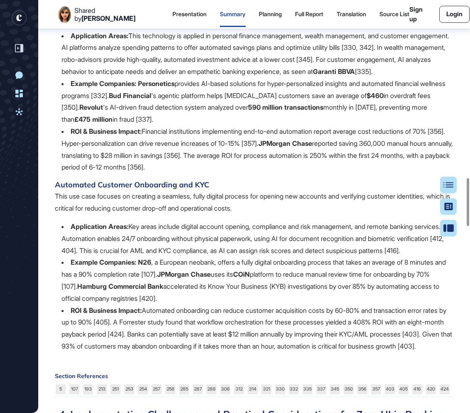
scroll to position [1537, 0]
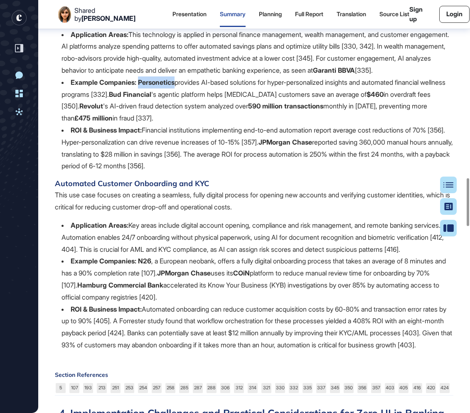
drag, startPoint x: 177, startPoint y: 120, endPoint x: 138, endPoint y: 120, distance: 38.6
click at [138, 120] on li "Example Companies: Personetics provides AI-based solutions for hyper-personaliz…" at bounding box center [257, 100] width 392 height 48
click at [274, 124] on li "Example Companies: Personetics provides AI-based solutions for hyper-personaliz…" at bounding box center [257, 100] width 392 height 48
click at [151, 98] on b "Bud Financial" at bounding box center [130, 94] width 42 height 8
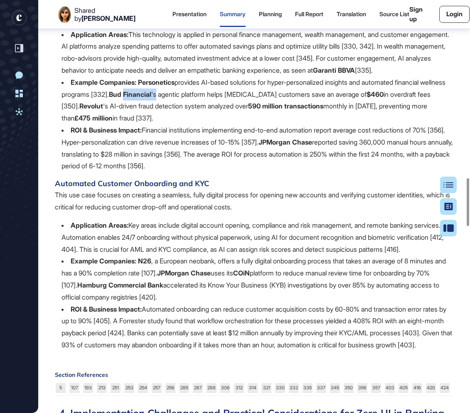
click at [151, 98] on b "Bud Financial" at bounding box center [130, 94] width 42 height 8
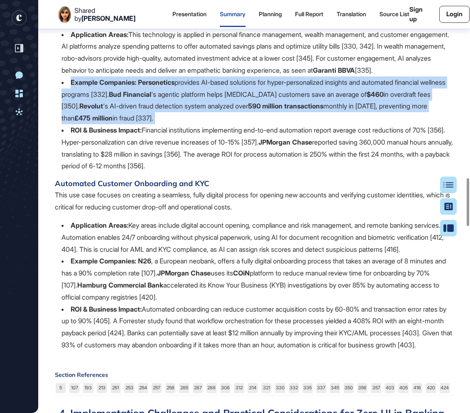
click at [151, 98] on b "Bud Financial" at bounding box center [130, 94] width 42 height 8
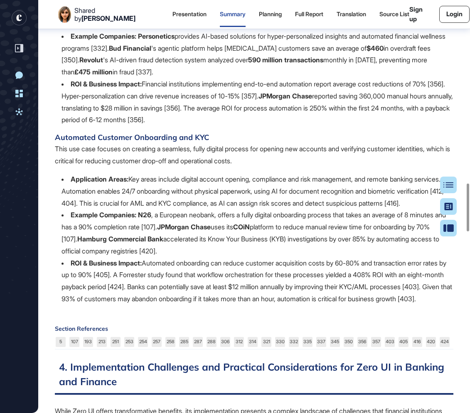
scroll to position [1582, 0]
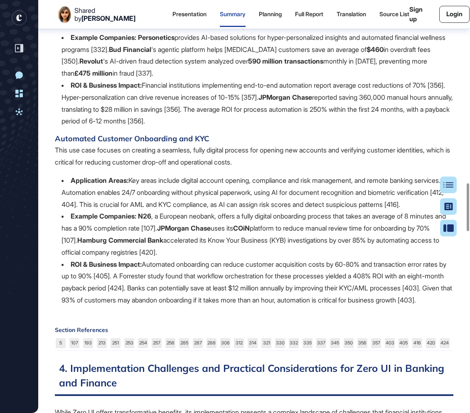
click at [185, 79] on li "Example Companies: Personetics provides AI-based solutions for hyper-personaliz…" at bounding box center [257, 56] width 392 height 48
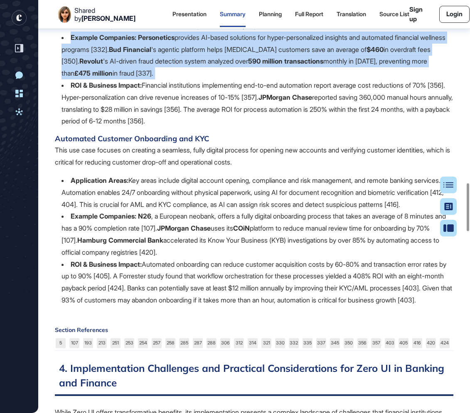
click at [185, 79] on li "Example Companies: Personetics provides AI-based solutions for hyper-personaliz…" at bounding box center [257, 56] width 392 height 48
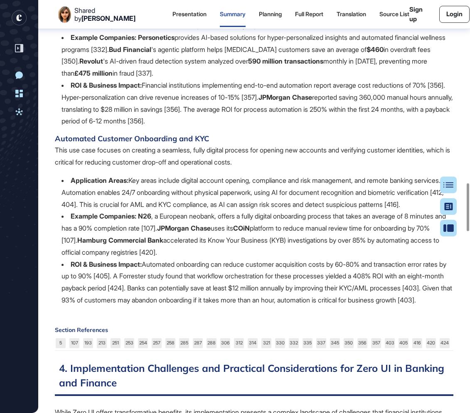
click at [103, 65] on b "Revolut" at bounding box center [91, 61] width 24 height 8
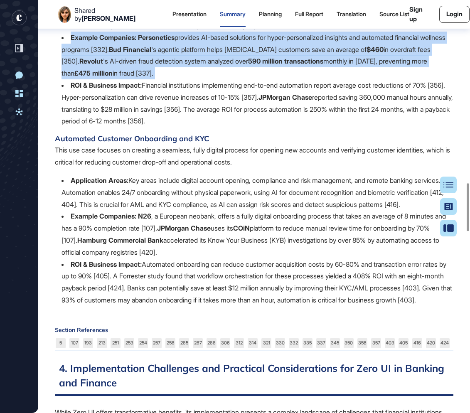
click at [103, 65] on b "Revolut" at bounding box center [91, 61] width 24 height 8
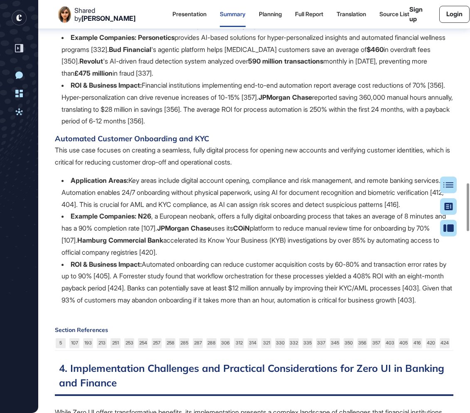
click at [103, 65] on b "Revolut" at bounding box center [91, 61] width 24 height 8
click at [267, 79] on li "Example Companies: Personetics provides AI-based solutions for hyper-personaliz…" at bounding box center [257, 56] width 392 height 48
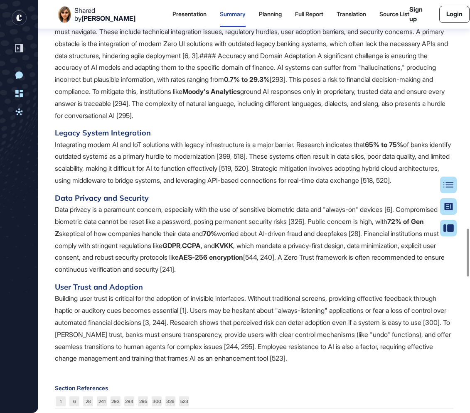
scroll to position [1976, 0]
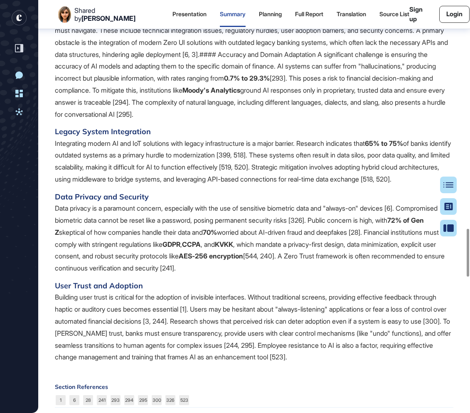
click at [240, 94] on b "Moody's Analytics" at bounding box center [211, 90] width 58 height 8
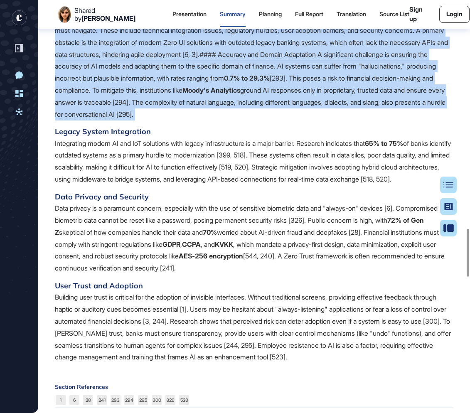
click at [240, 94] on b "Moody's Analytics" at bounding box center [211, 90] width 58 height 8
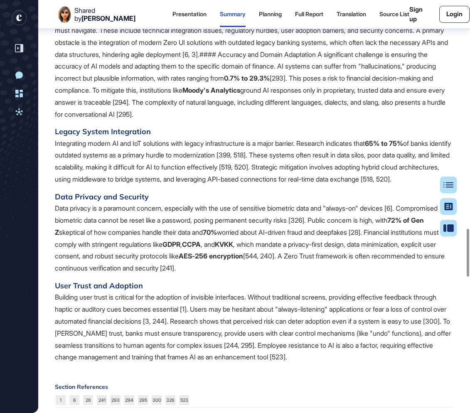
click at [240, 94] on b "Moody's Analytics" at bounding box center [211, 90] width 58 height 8
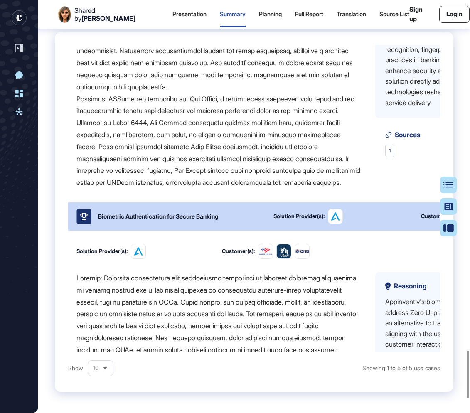
scroll to position [106, 0]
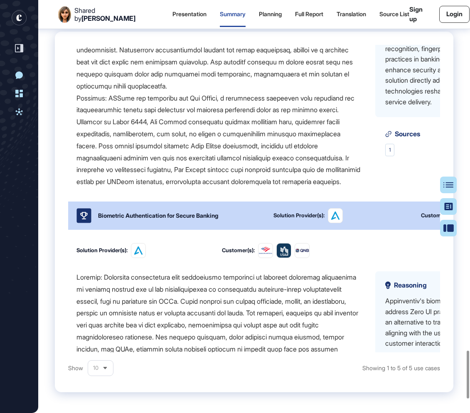
click at [197, 176] on div at bounding box center [218, 97] width 285 height 179
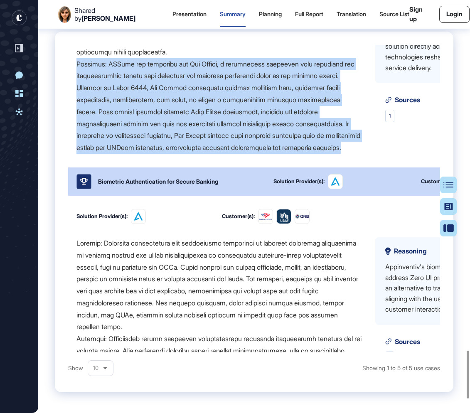
scroll to position [144, 0]
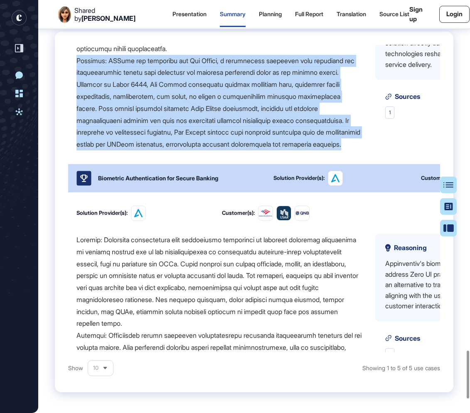
click at [213, 150] on div at bounding box center [218, 60] width 285 height 179
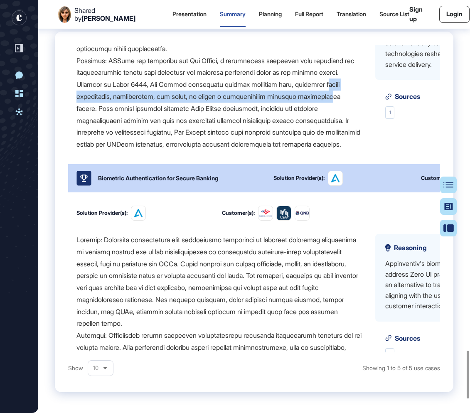
drag, startPoint x: 78, startPoint y: 175, endPoint x: 344, endPoint y: 172, distance: 265.9
click at [344, 150] on div at bounding box center [218, 60] width 285 height 179
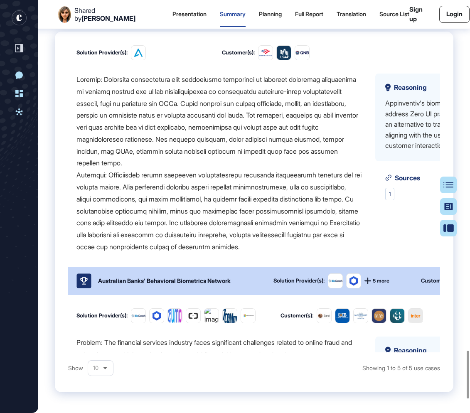
scroll to position [307, 0]
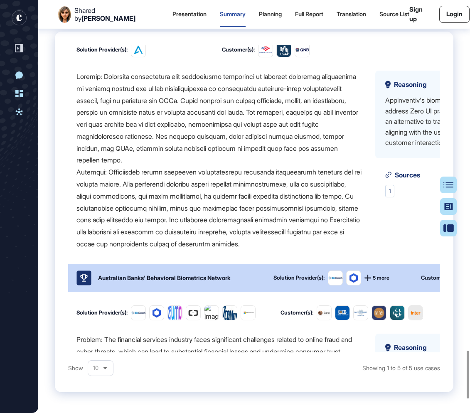
click at [207, 250] on div at bounding box center [218, 160] width 285 height 179
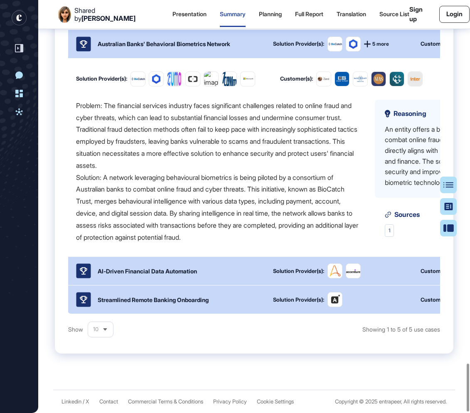
scroll to position [3144, 0]
click at [195, 275] on div "AI-Driven Financial Data Automation" at bounding box center [147, 271] width 99 height 9
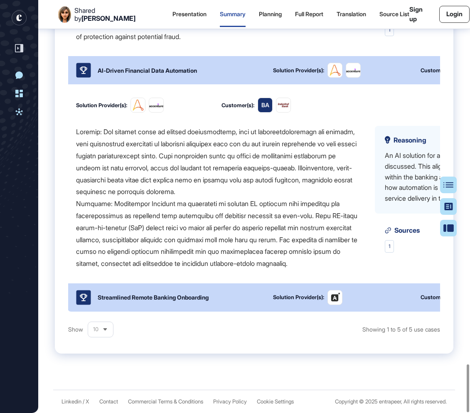
scroll to position [3150, 0]
click at [194, 295] on div "Streamlined Remote Banking Onboarding" at bounding box center [153, 297] width 111 height 9
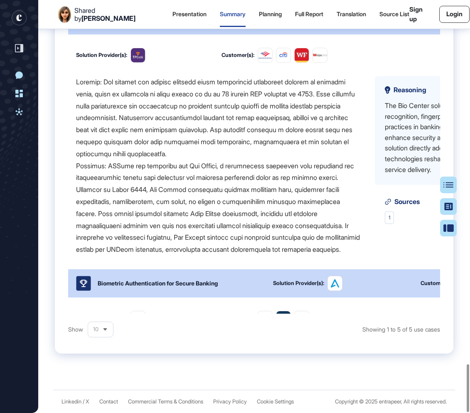
scroll to position [3149, 0]
